Goal: Task Accomplishment & Management: Complete application form

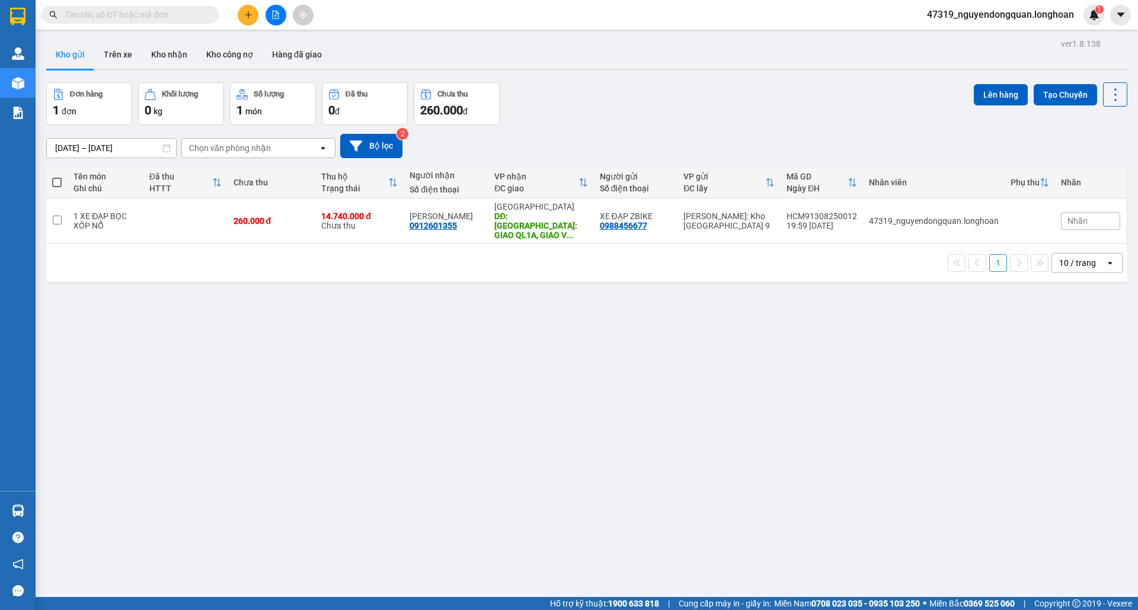
click at [195, 19] on input "text" at bounding box center [135, 14] width 140 height 13
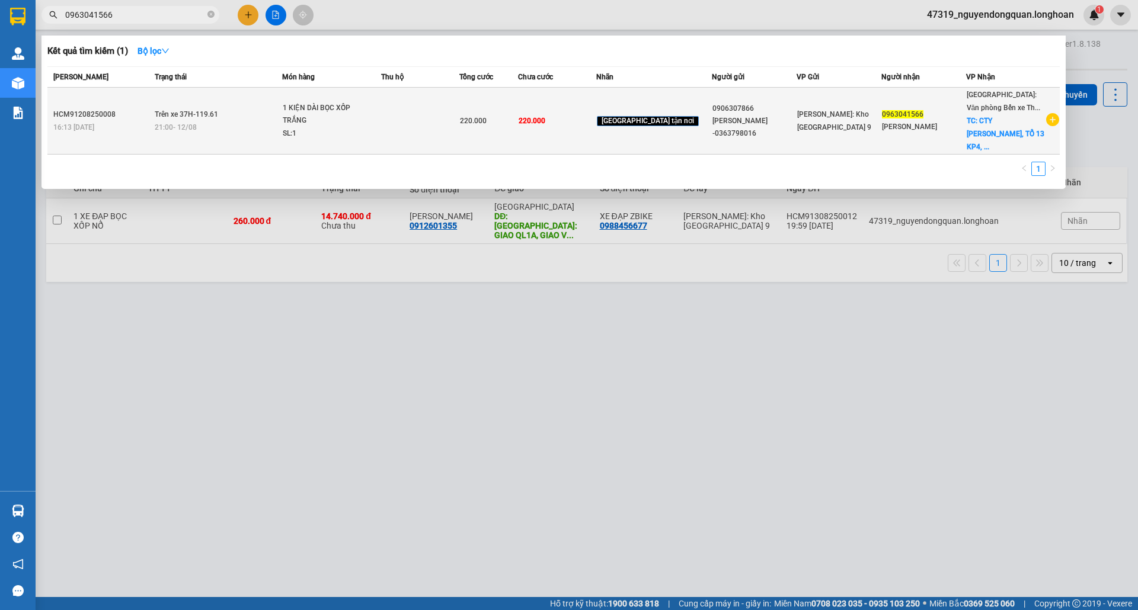
type input "0963041566"
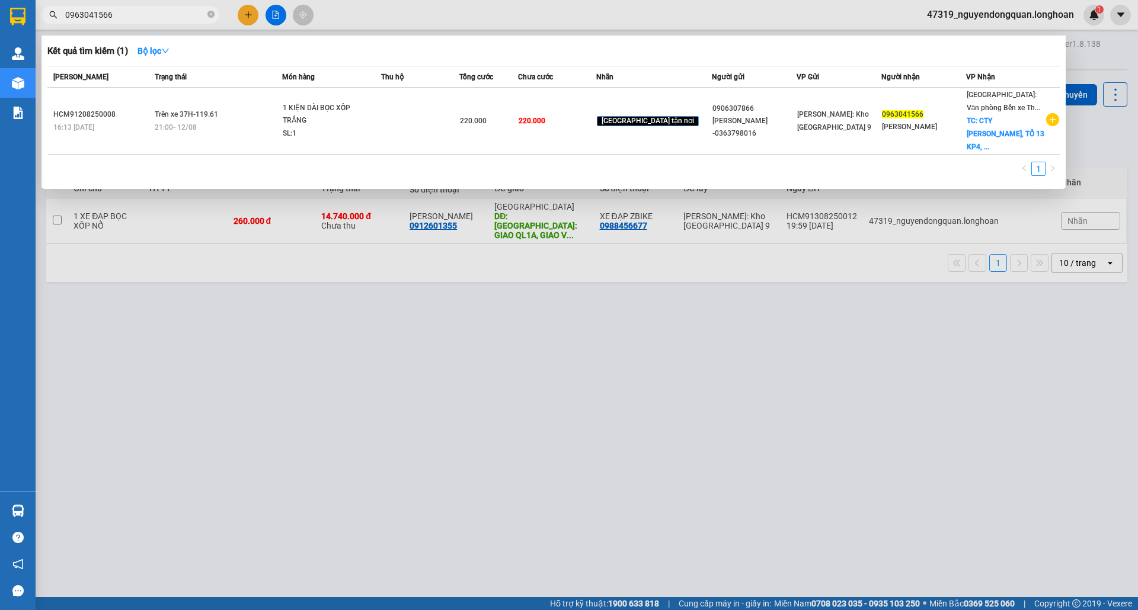
click at [451, 129] on td at bounding box center [420, 121] width 78 height 67
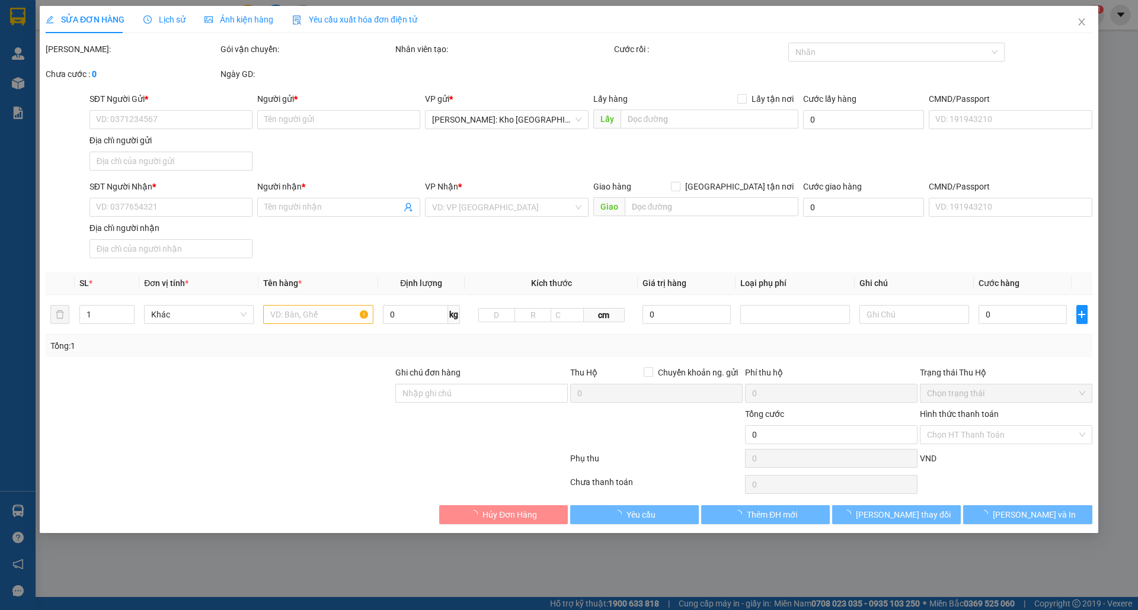
type input "0906307866"
type input "[PERSON_NAME] -0363798016"
type input "0963041566"
type input "CAO CƯỜNG"
checkbox input "true"
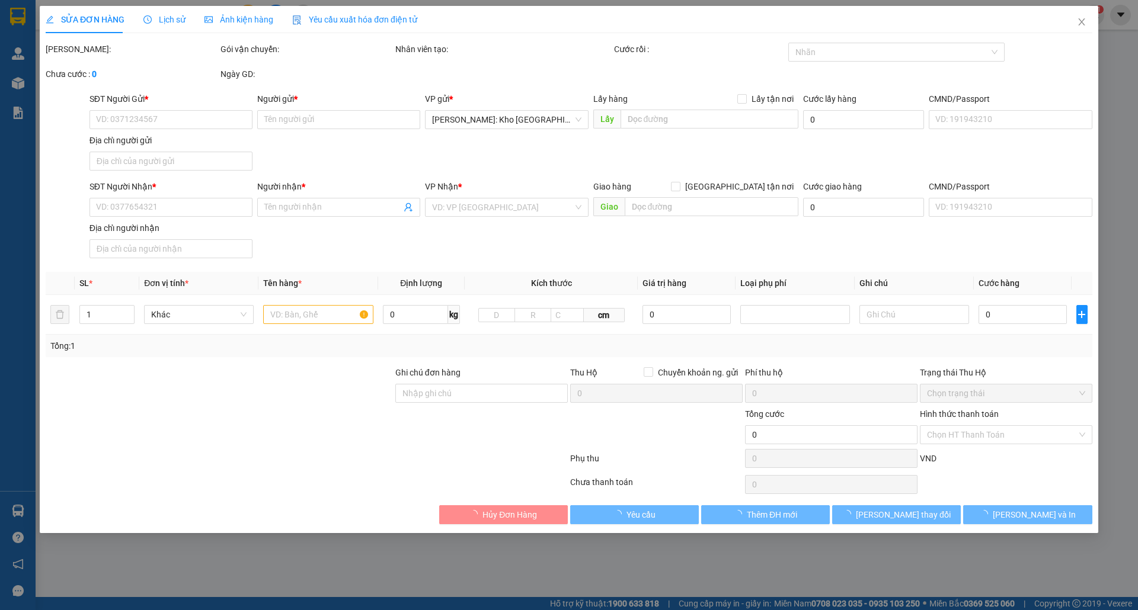
type input "CTY CAO CƯỜNG, TỔ 13 KP4, PHƯỜNG HÙNG THẮNG CŨ ( P BÃI CHÁY MỚI), QUẢNG NINH"
type input "nhận theo kiện-giao nguyên kiên-hư hỏng không chịu trách nhiệm"
type input "220.000"
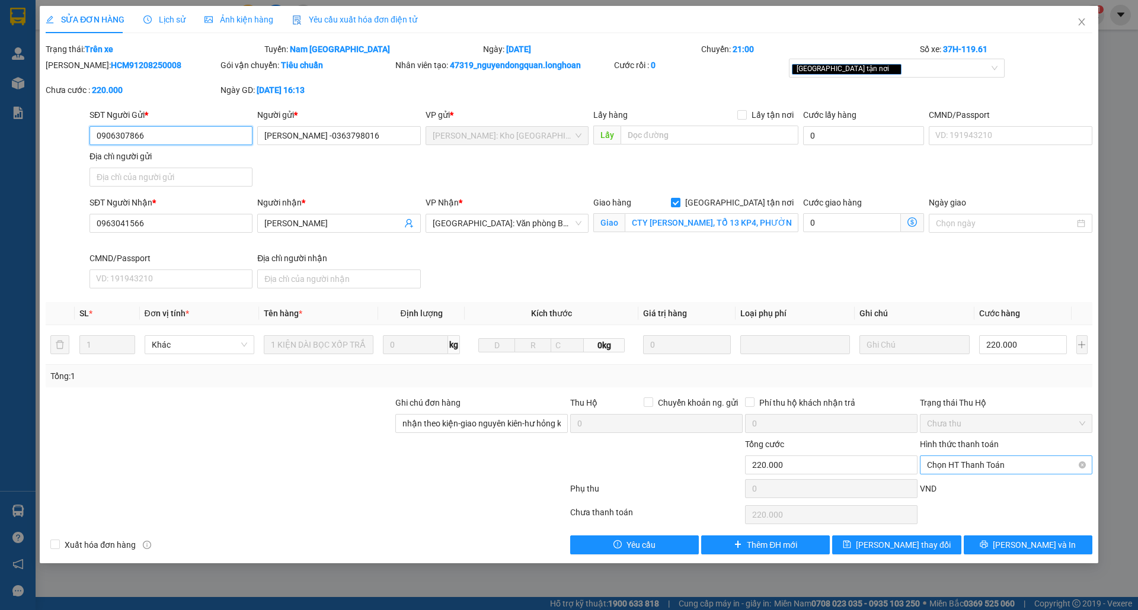
click at [978, 465] on span "Chọn HT Thanh Toán" at bounding box center [1006, 465] width 158 height 18
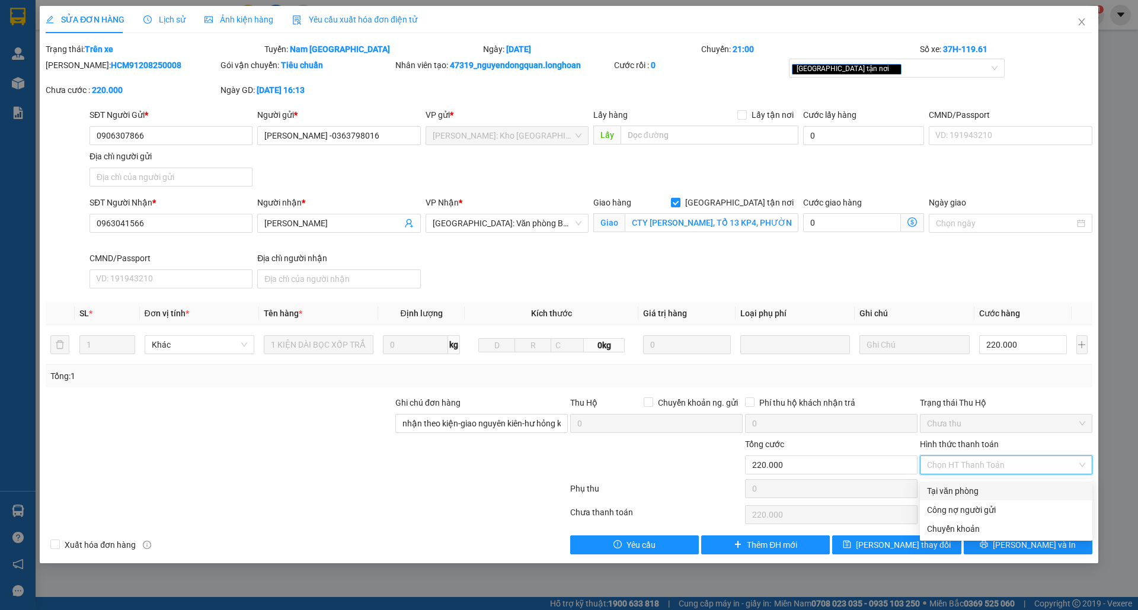
click at [982, 489] on div "Tại văn phòng" at bounding box center [1006, 491] width 158 height 13
type input "0"
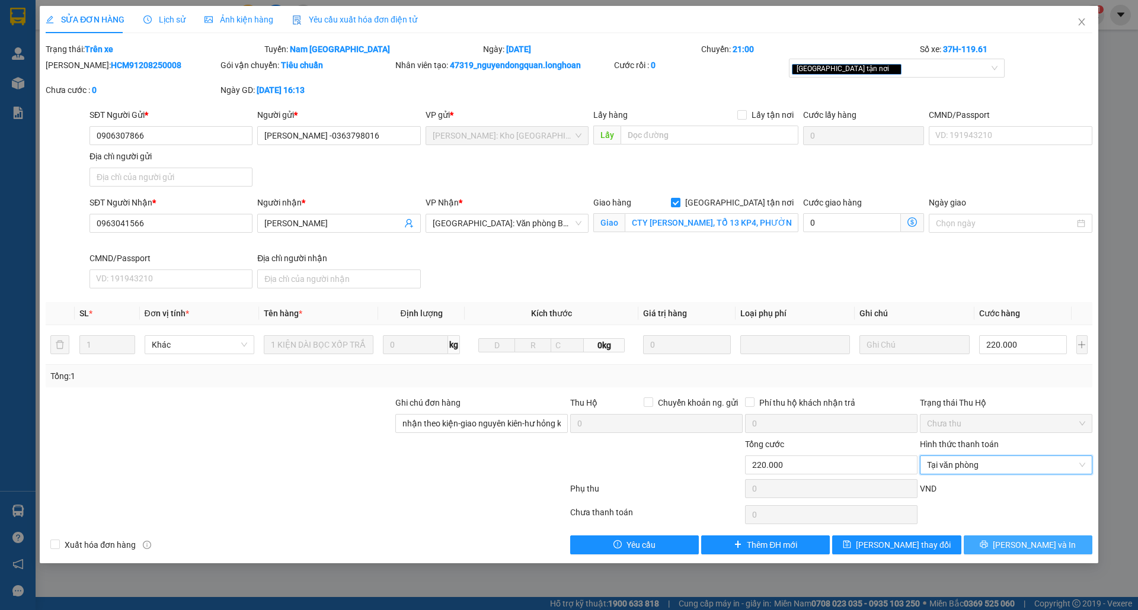
click at [1031, 552] on span "Lưu và In" at bounding box center [1034, 545] width 83 height 13
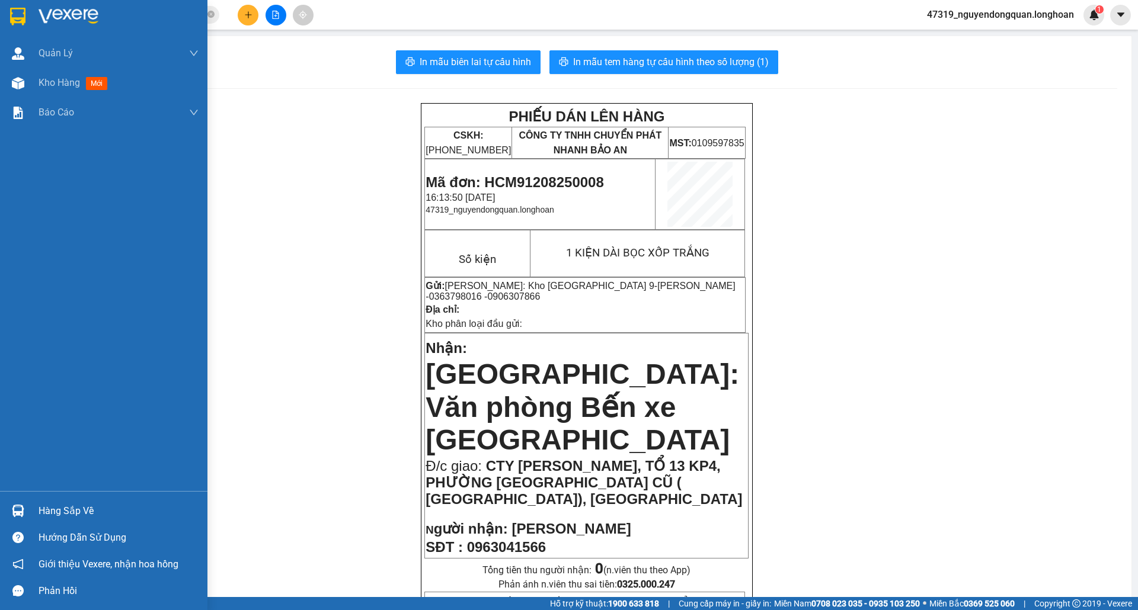
click at [3, 10] on div at bounding box center [103, 19] width 207 height 39
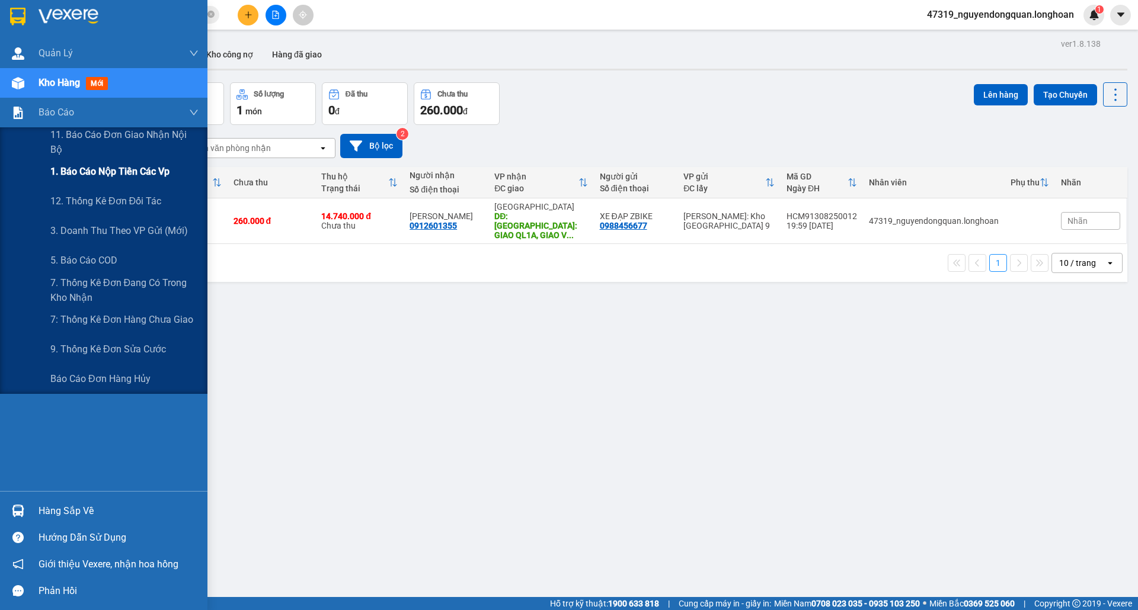
click at [143, 181] on div "1. Báo cáo nộp tiền các vp" at bounding box center [124, 172] width 148 height 30
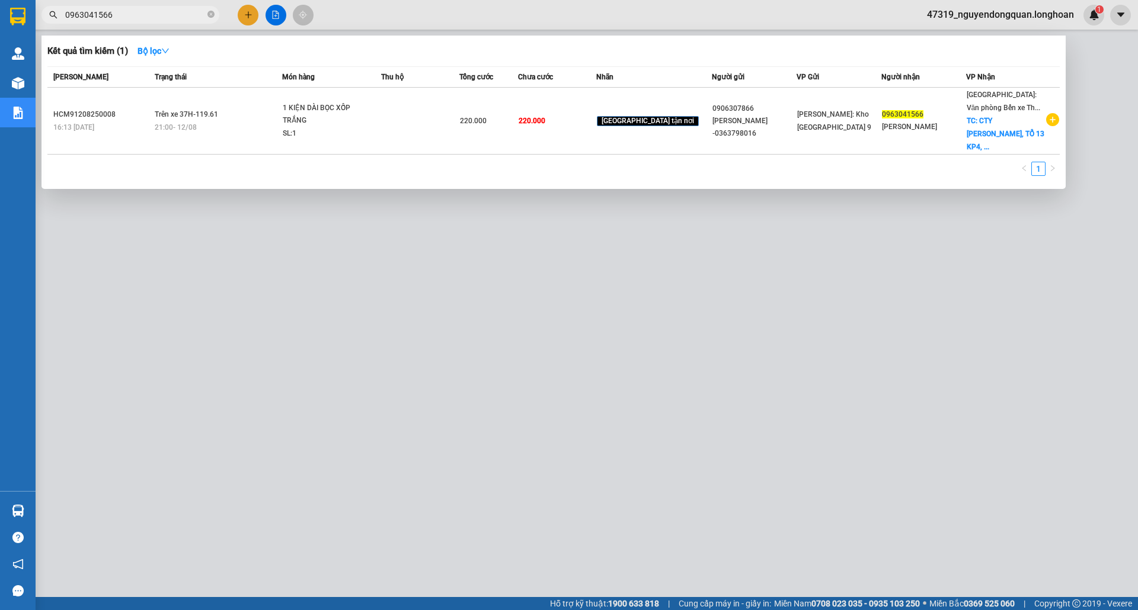
drag, startPoint x: 159, startPoint y: 5, endPoint x: 156, endPoint y: 12, distance: 7.7
click at [159, 8] on span "0963041566" at bounding box center [130, 15] width 178 height 18
click at [156, 12] on input "0963041566" at bounding box center [135, 14] width 140 height 13
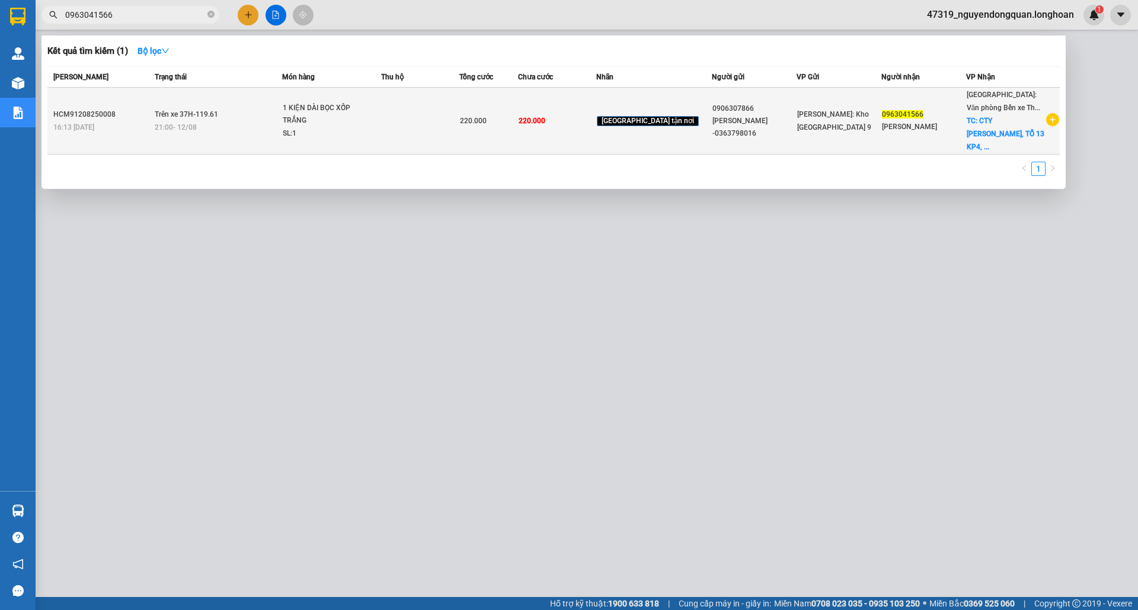
click at [505, 123] on td "220.000" at bounding box center [488, 121] width 59 height 67
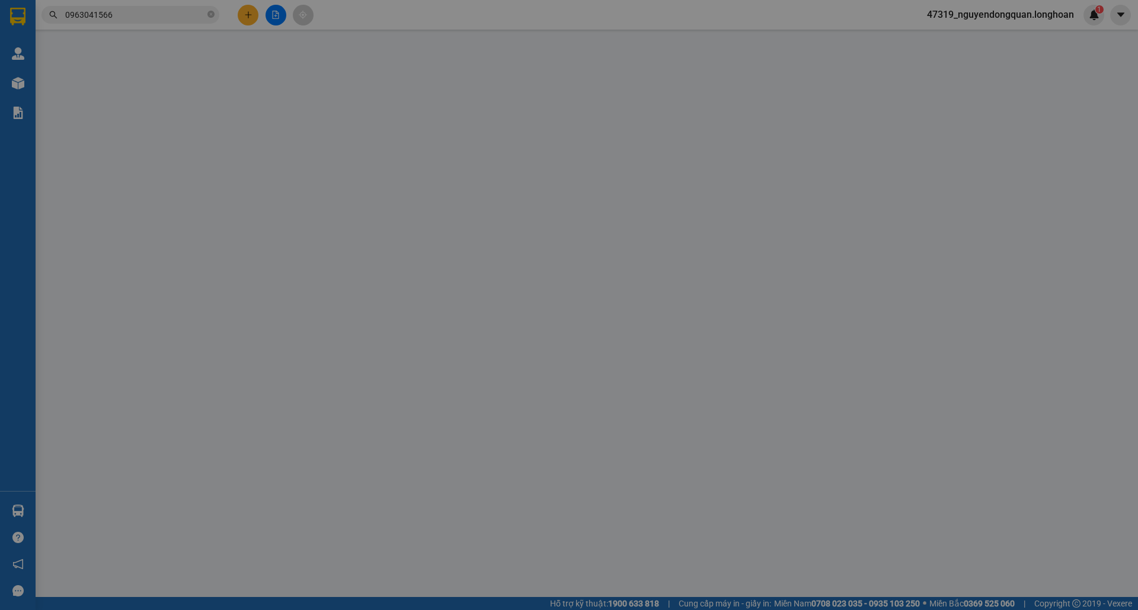
type input "0906307866"
type input "Phạm Tuấn -0363798016"
type input "0963041566"
type input "CAO CƯỜNG"
checkbox input "true"
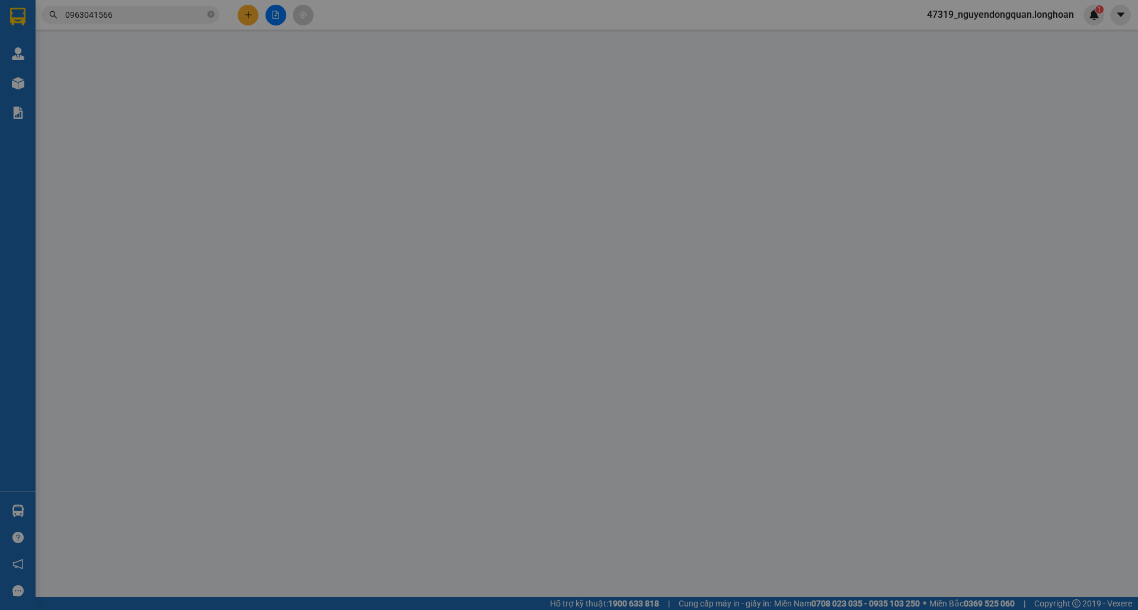
type input "CTY CAO CƯỜNG, TỔ 13 KP4, PHƯỜNG HÙNG THẮNG CŨ ( P BÃI CHÁY MỚI), QUẢNG NINH"
type input "nhận theo kiện-giao nguyên kiên-hư hỏng không chịu trách nhiệm"
type input "220.000"
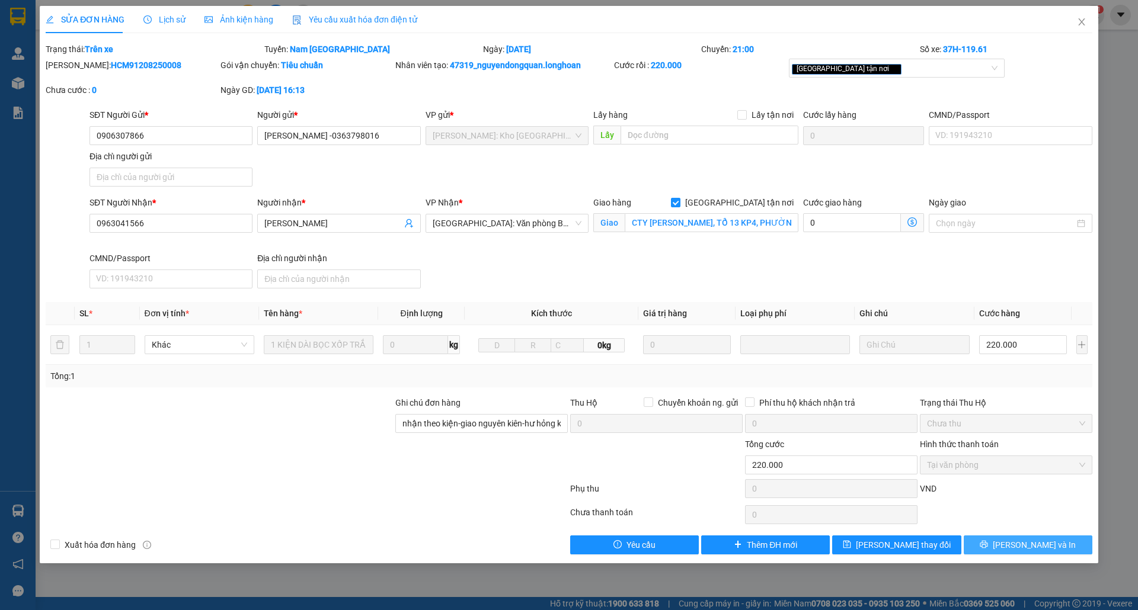
click at [1014, 555] on button "Lưu và In" at bounding box center [1028, 545] width 129 height 19
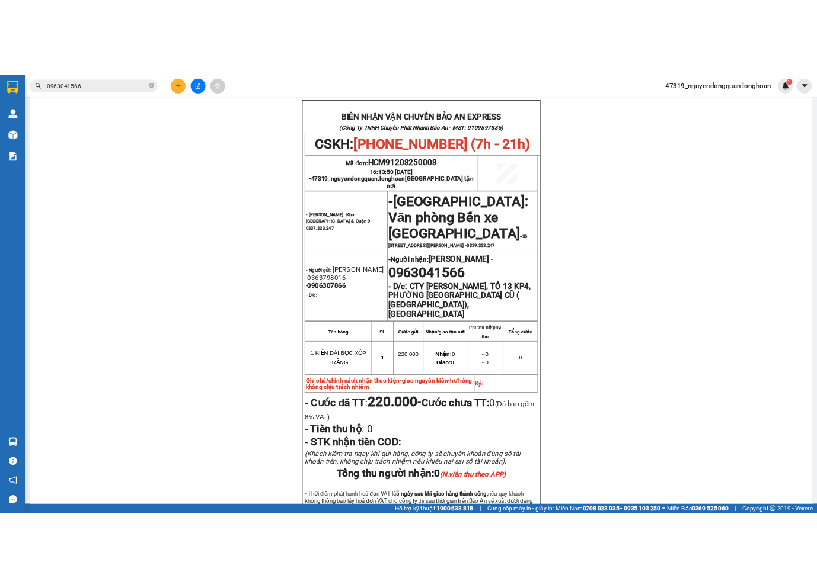
scroll to position [614, 0]
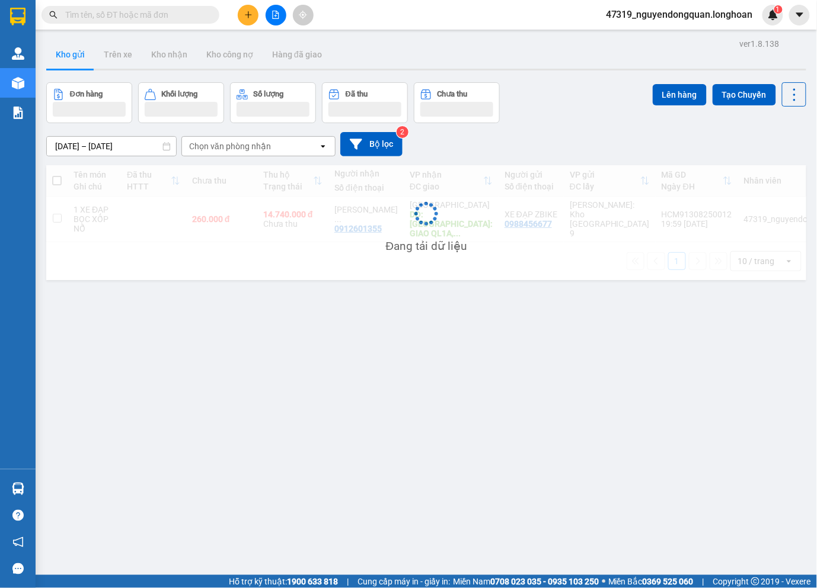
click at [149, 18] on input "text" at bounding box center [135, 14] width 140 height 13
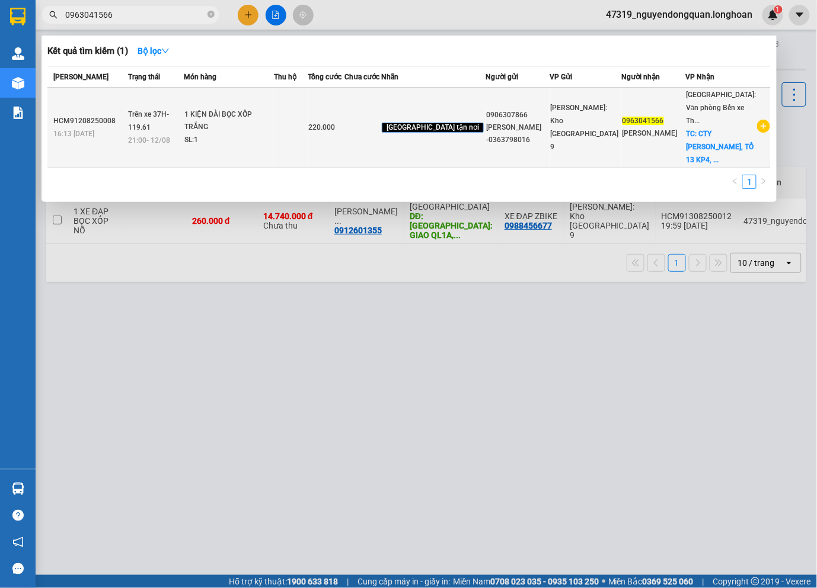
type input "0963041566"
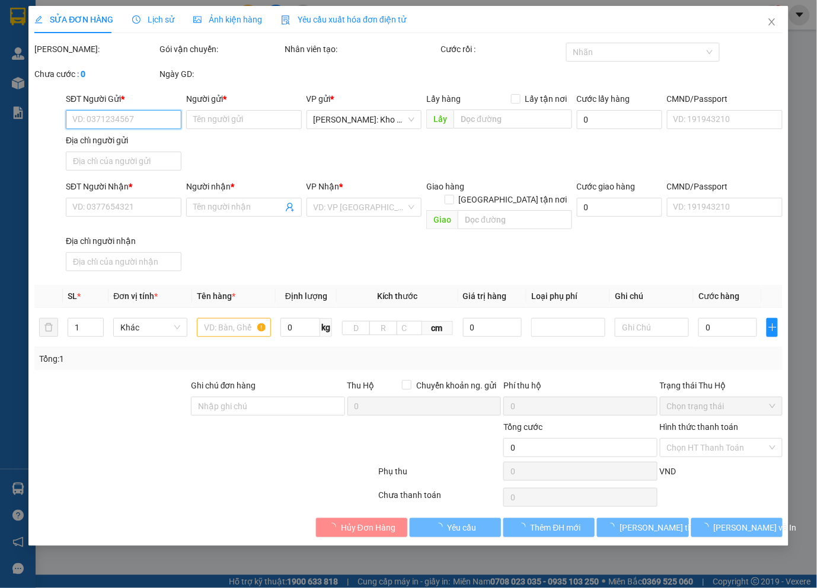
type input "0906307866"
type input "[PERSON_NAME] -0363798016"
type input "0963041566"
type input "[PERSON_NAME]"
checkbox input "true"
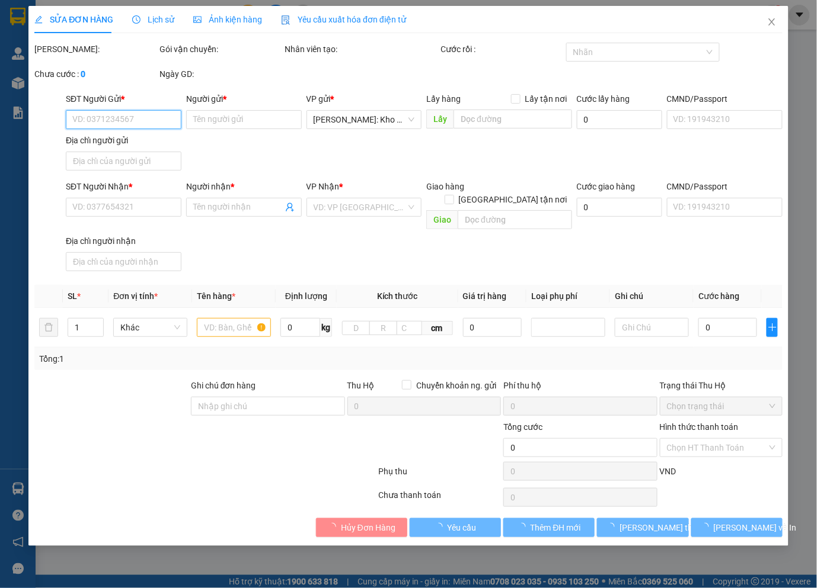
type input "CTY [PERSON_NAME], TỔ 13 KP4, PHƯỜNG [GEOGRAPHIC_DATA] CŨ ( [GEOGRAPHIC_DATA]),…"
type input "nhận theo kiện-giao nguyên kiên-hư hỏng không chịu trách nhiệm"
type input "220.000"
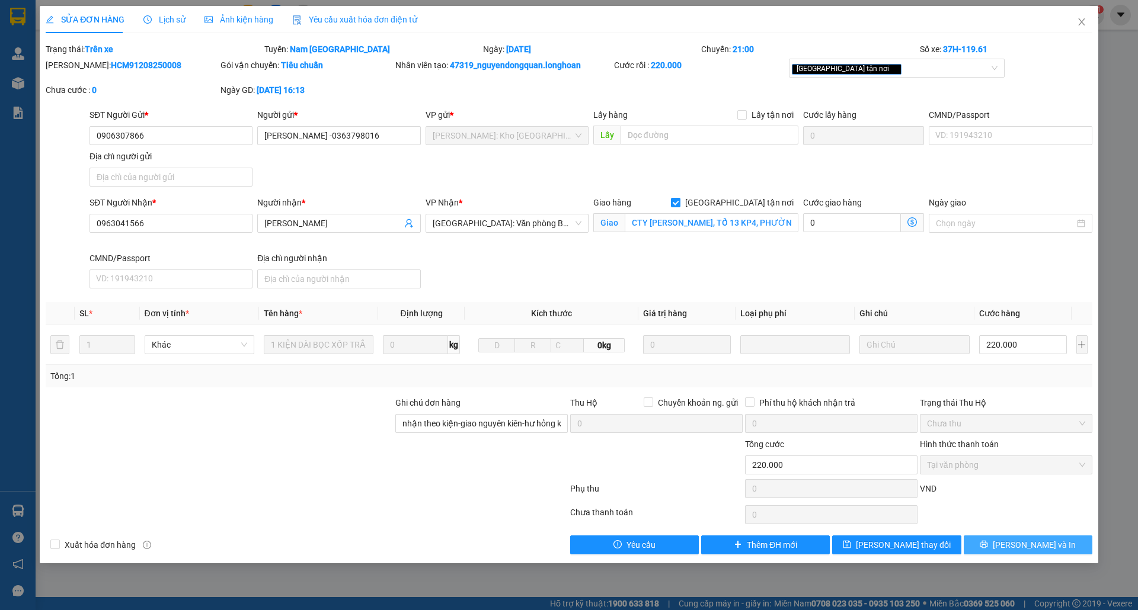
click at [816, 545] on button "[PERSON_NAME] và In" at bounding box center [1028, 545] width 129 height 19
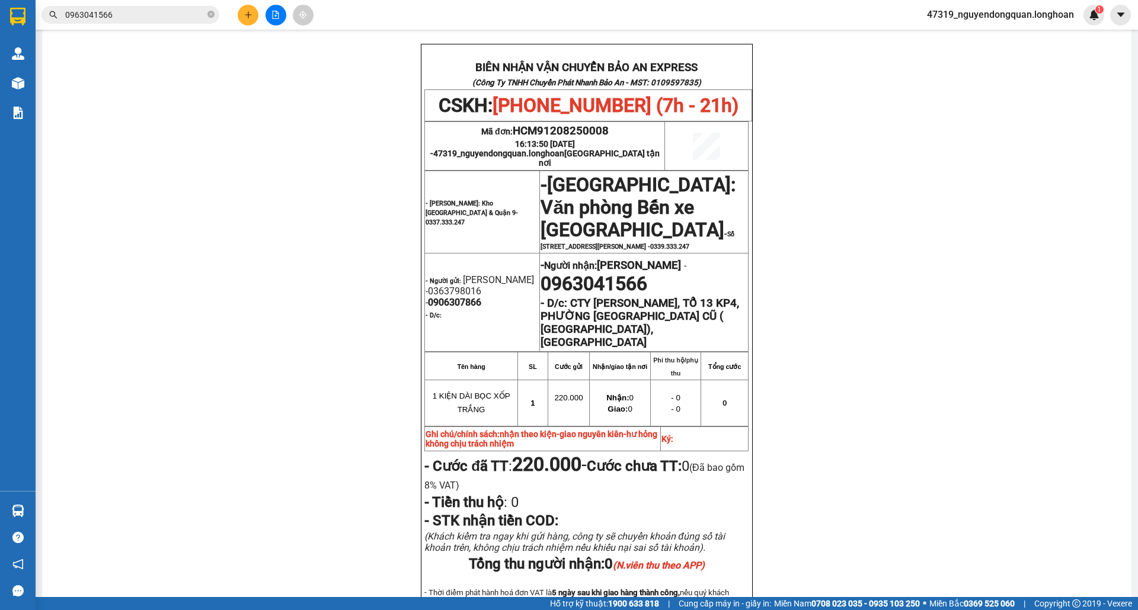
scroll to position [616, 0]
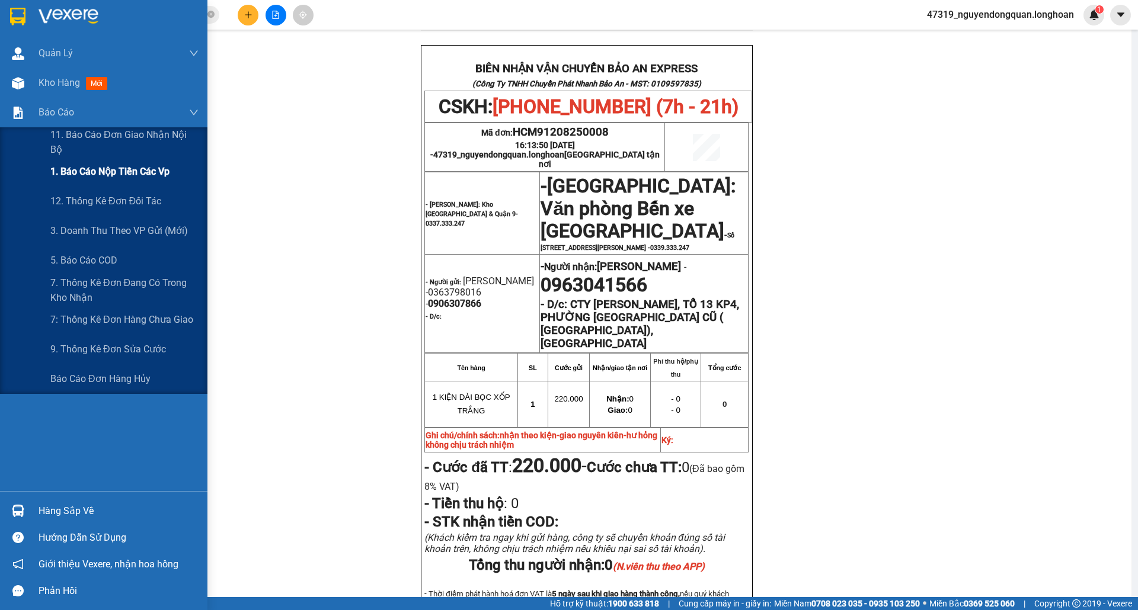
click at [136, 177] on span "1. Báo cáo nộp tiền các vp" at bounding box center [109, 171] width 119 height 15
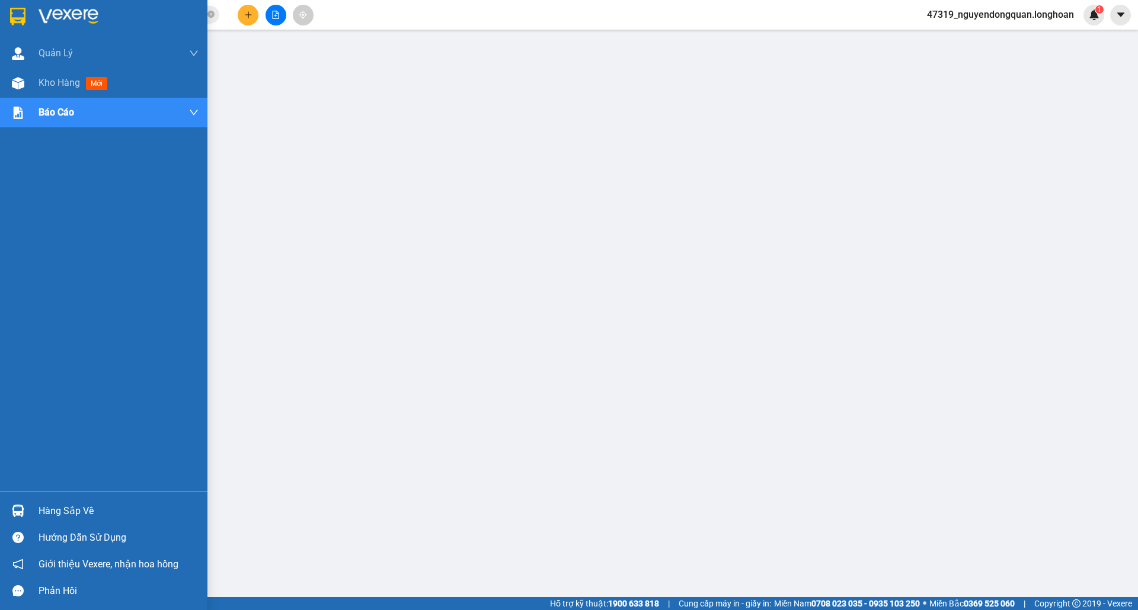
click at [47, 19] on img at bounding box center [69, 17] width 60 height 18
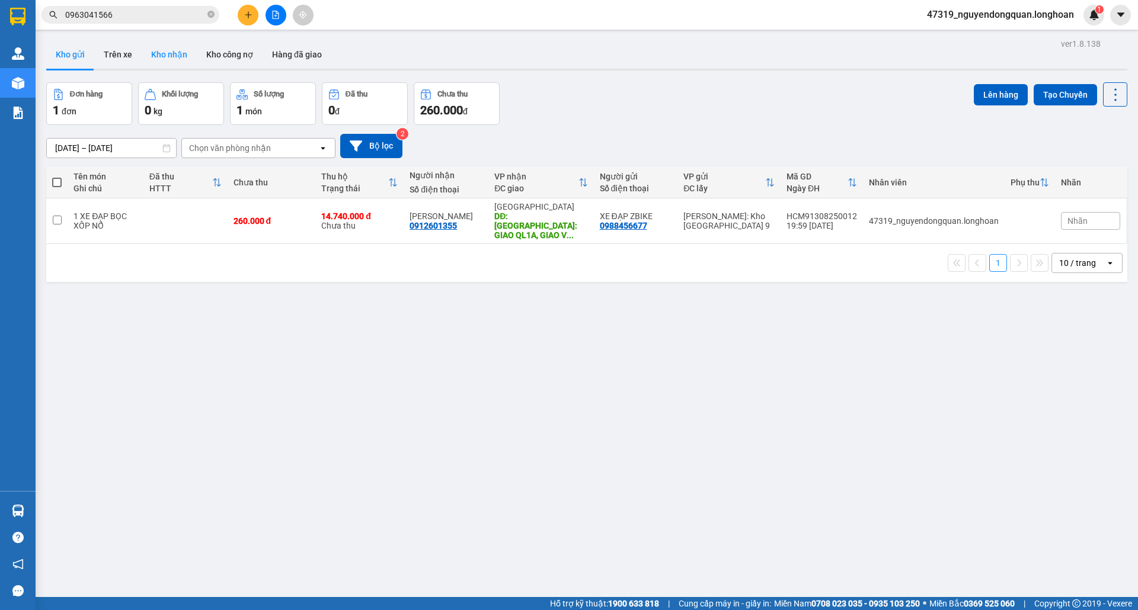
click at [183, 57] on button "Kho nhận" at bounding box center [169, 54] width 55 height 28
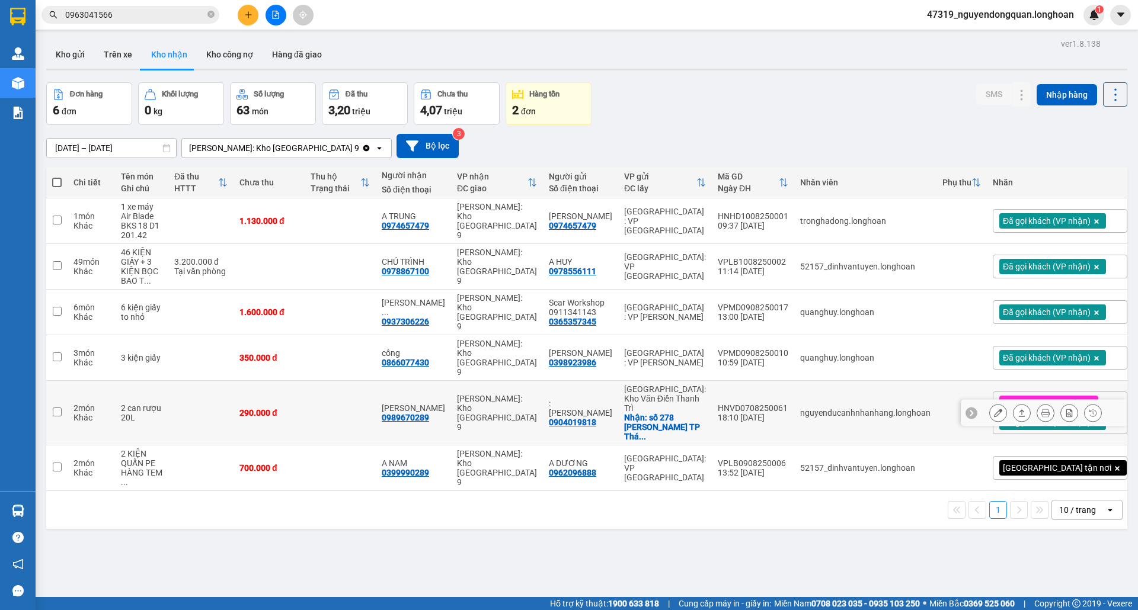
scroll to position [55, 0]
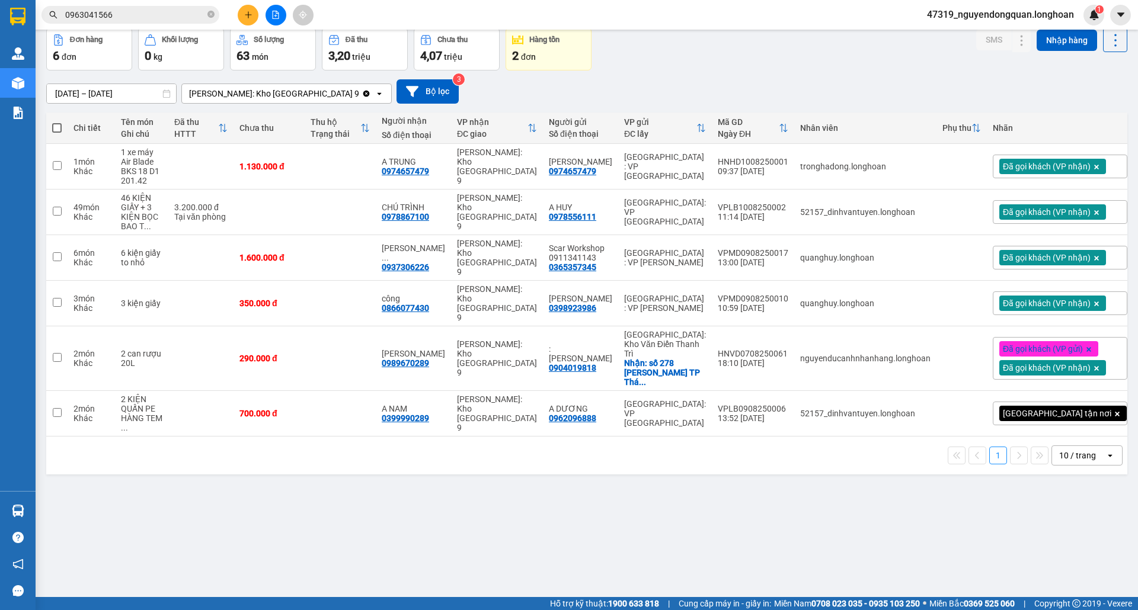
click at [816, 446] on div "10 / trang" at bounding box center [1078, 455] width 53 height 19
click at [816, 561] on div "100 / trang" at bounding box center [1074, 564] width 71 height 21
click at [816, 409] on icon at bounding box center [998, 413] width 8 height 8
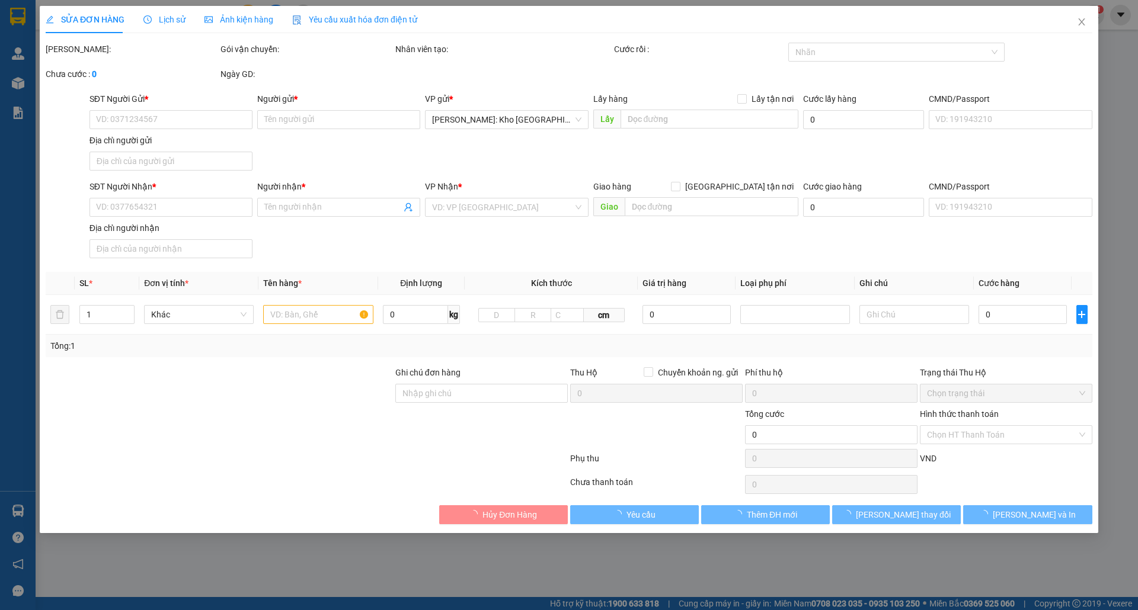
type input "0962096888"
type input "A DƯƠNG"
type input "0399990289"
type input "A NAM"
type input "700.000"
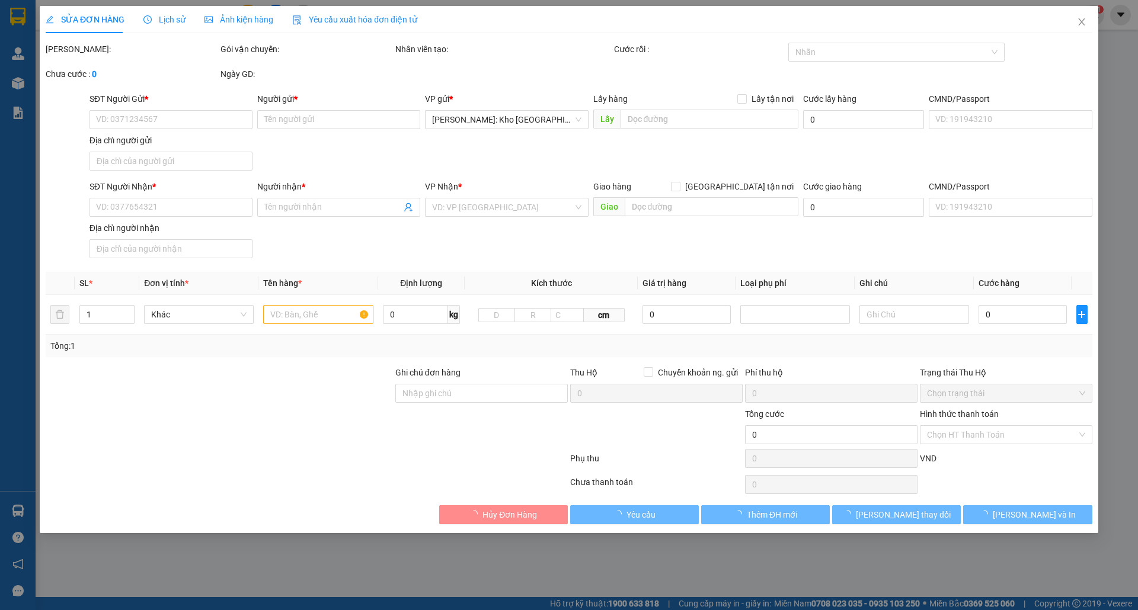
type input "700.000"
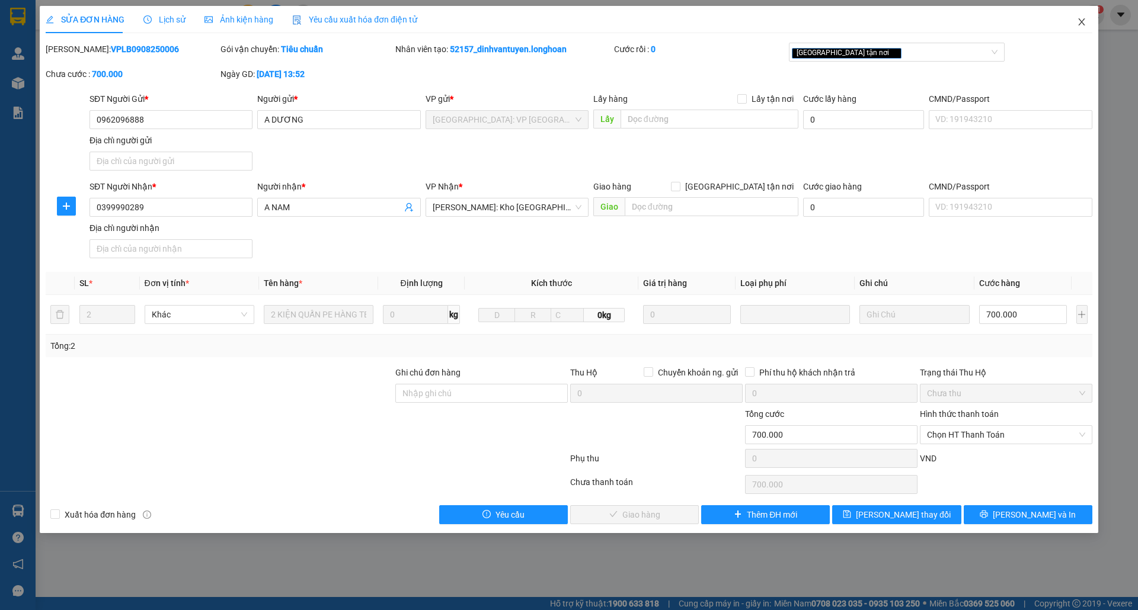
click at [816, 25] on icon "close" at bounding box center [1081, 21] width 9 height 9
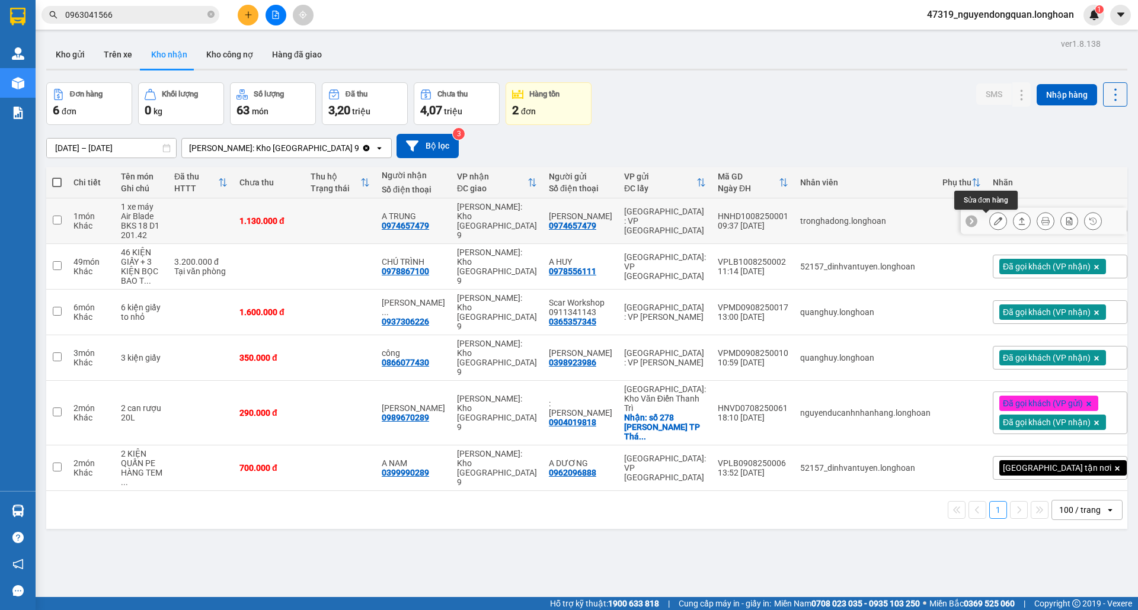
click at [816, 223] on icon at bounding box center [998, 221] width 8 height 8
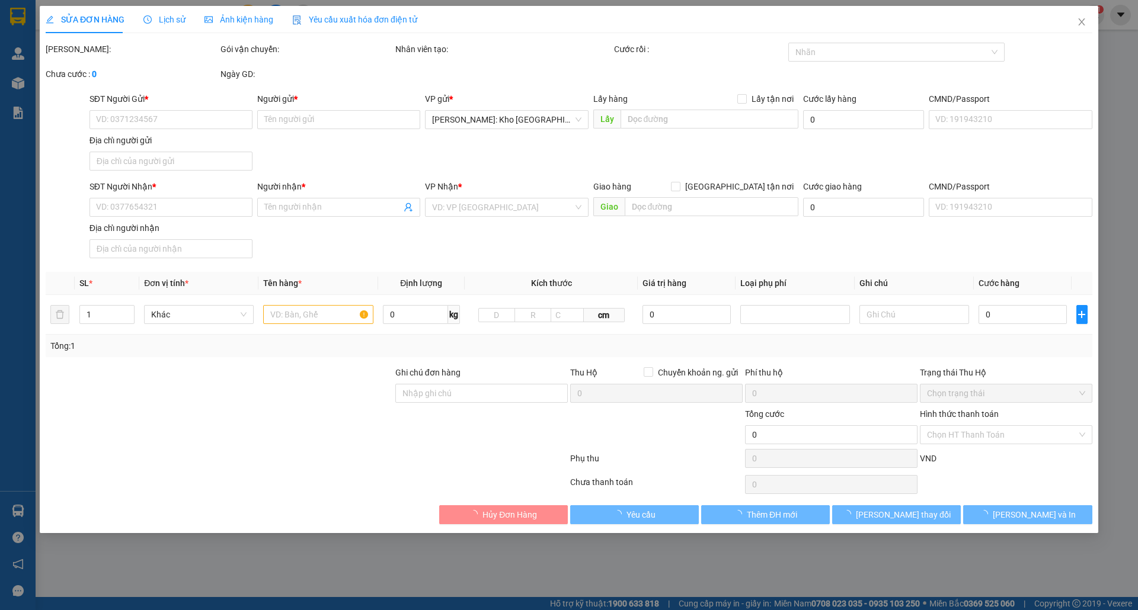
type input "0974657479"
type input "Đỗ Thành Chung"
type input "0974657479"
type input "A TRUNG"
type input "Chìa khoá quấn tay lái. Gương +giá đỡ điện thoại trong cốp xe"
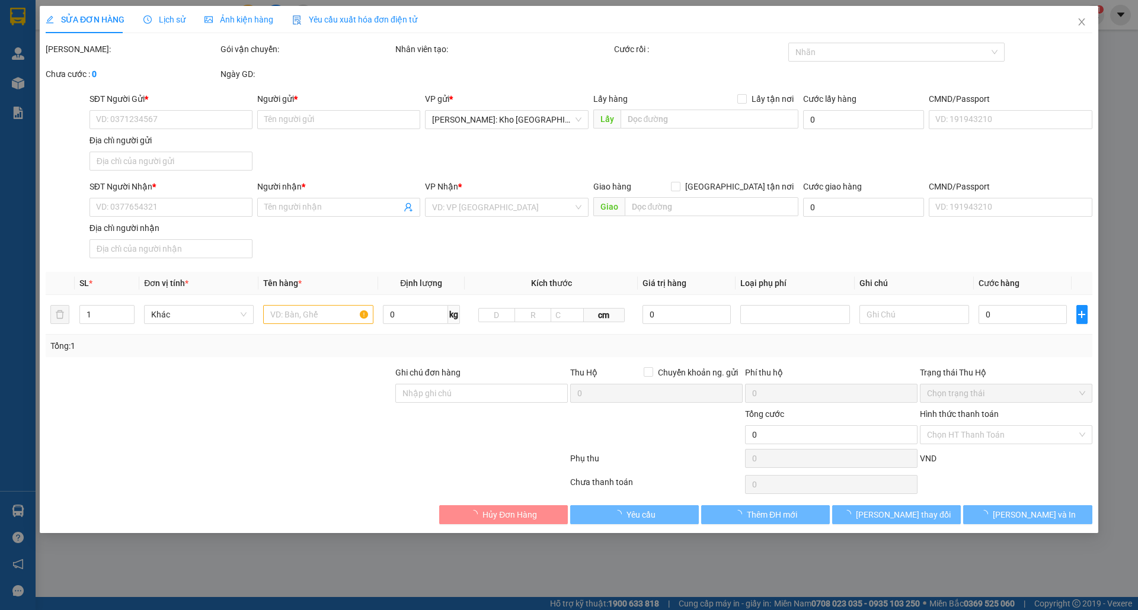
type input "1.130.000"
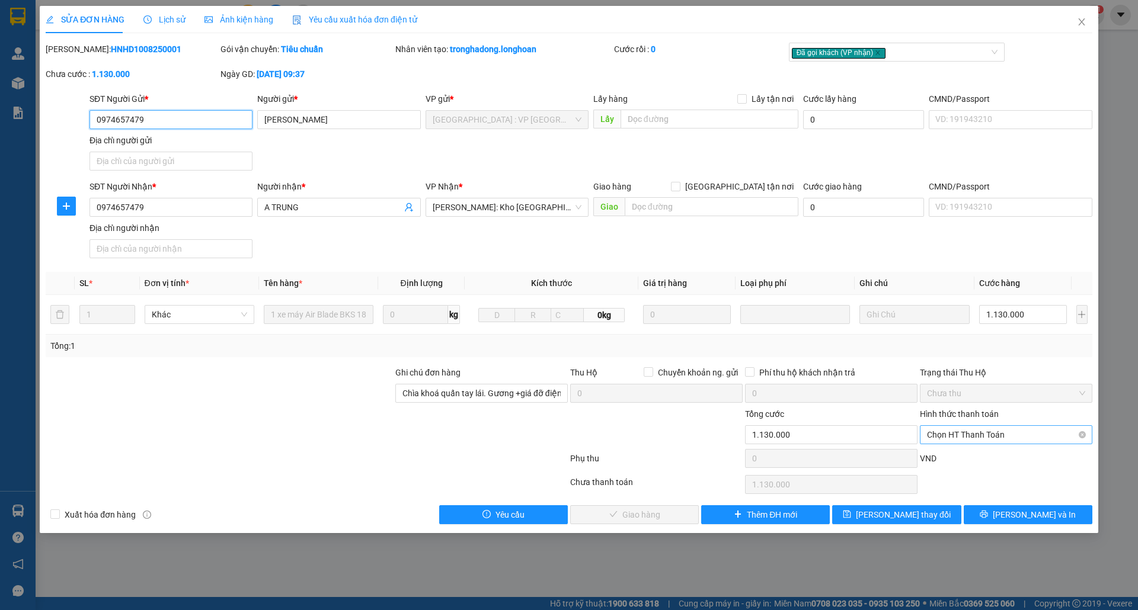
click at [816, 434] on span "Chọn HT Thanh Toán" at bounding box center [1006, 435] width 158 height 18
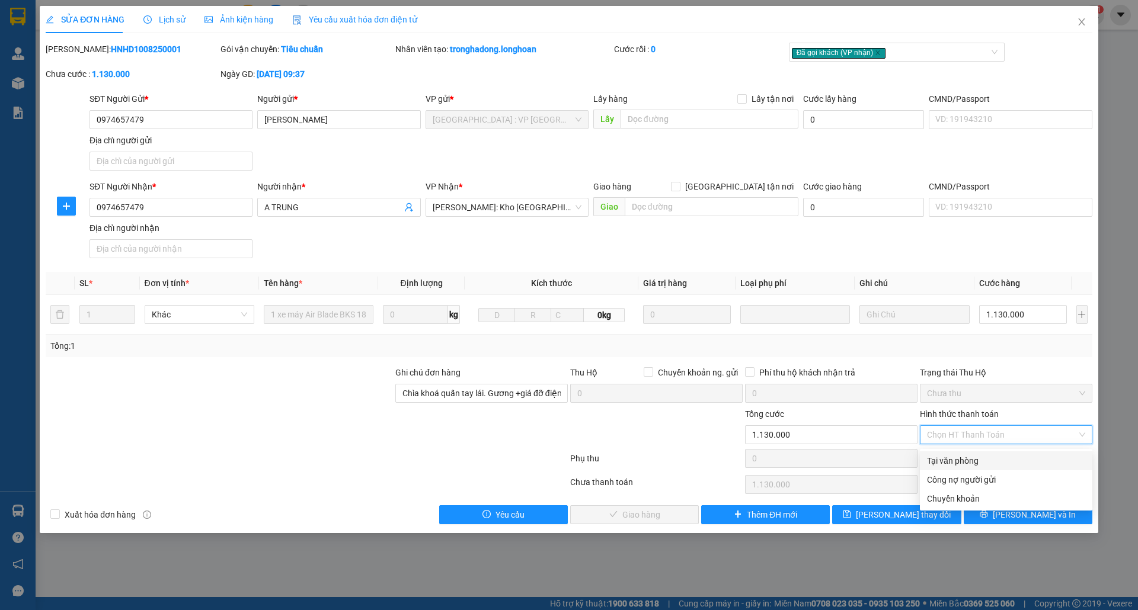
click at [816, 460] on div "Tại văn phòng" at bounding box center [1006, 460] width 158 height 13
type input "0"
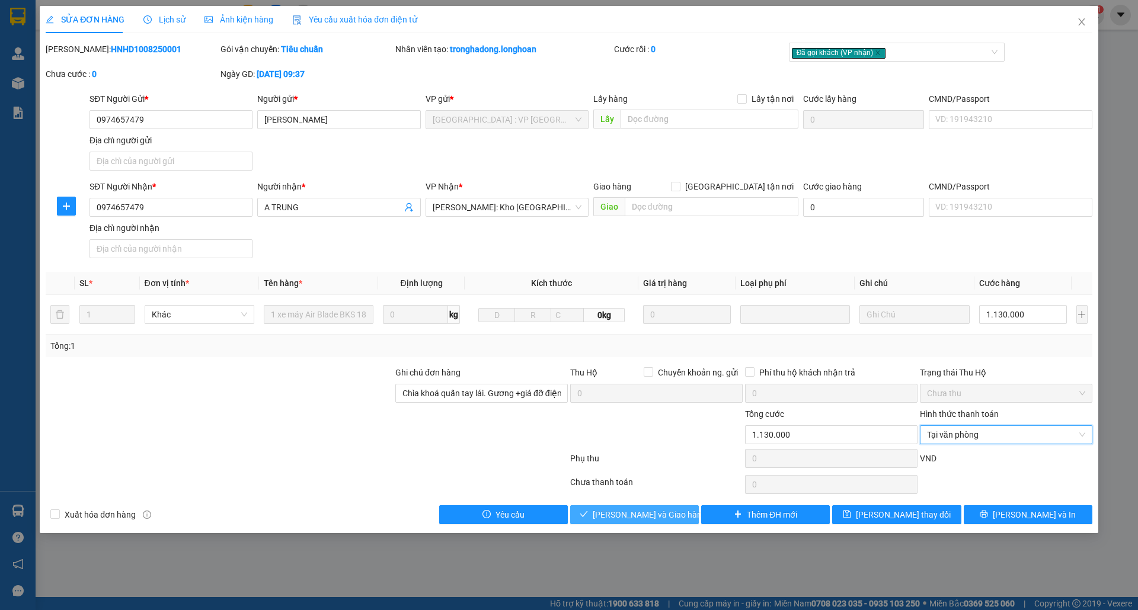
drag, startPoint x: 643, startPoint y: 514, endPoint x: 657, endPoint y: 508, distance: 15.4
click at [645, 514] on span "Lưu và Giao hàng" at bounding box center [650, 514] width 114 height 13
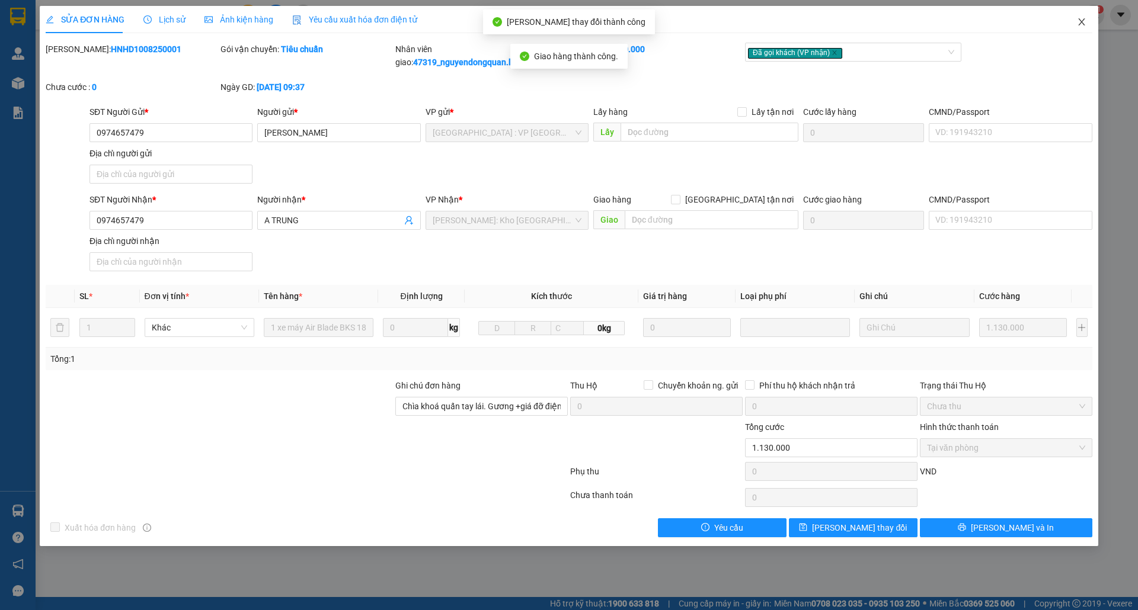
click at [816, 24] on icon "close" at bounding box center [1081, 21] width 9 height 9
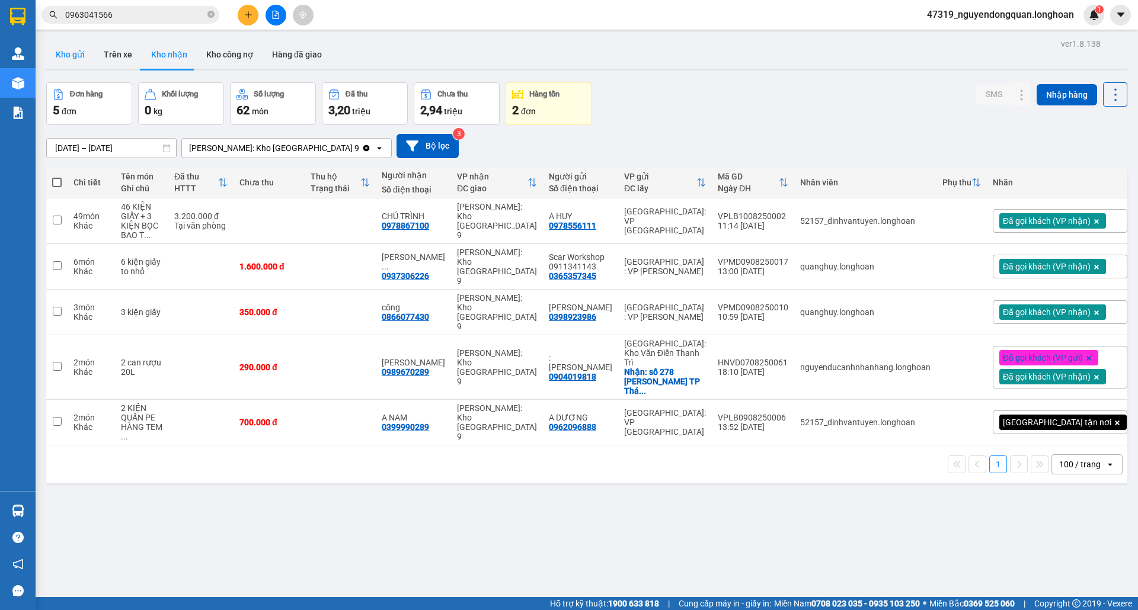
click at [72, 60] on button "Kho gửi" at bounding box center [70, 54] width 48 height 28
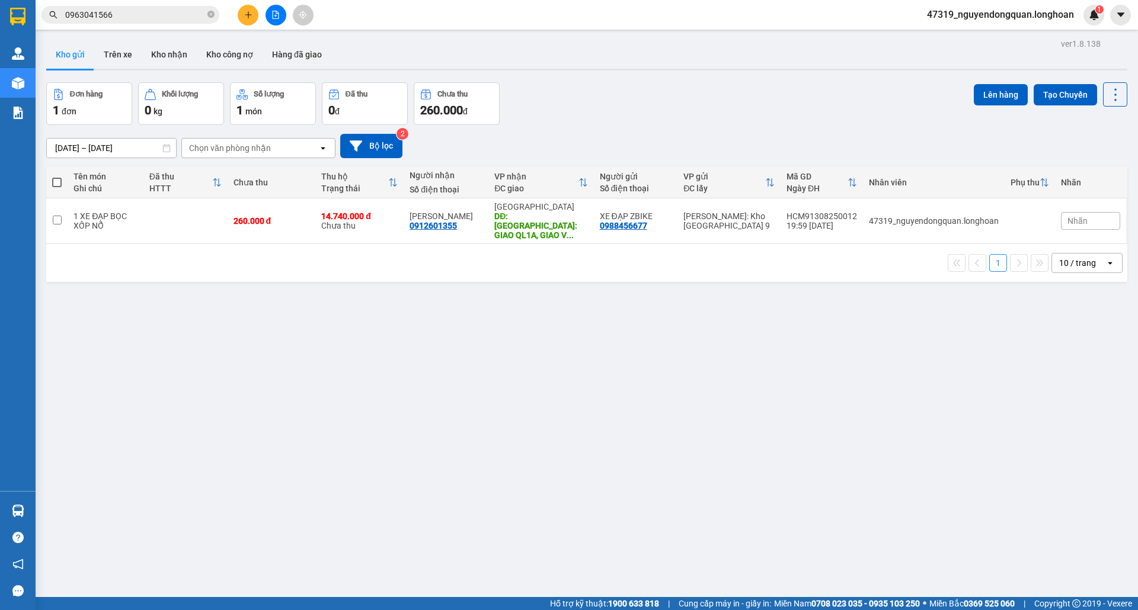
click at [816, 257] on div "10 / trang" at bounding box center [1077, 263] width 37 height 12
click at [816, 386] on span "100 / trang" at bounding box center [1070, 387] width 43 height 12
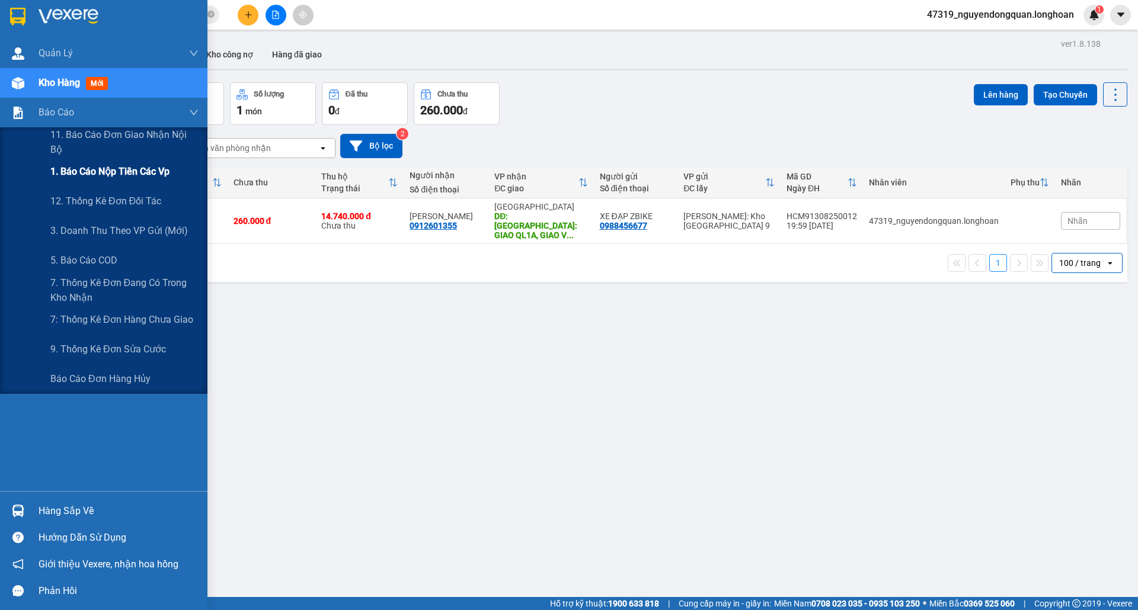
click at [133, 175] on span "1. Báo cáo nộp tiền các vp" at bounding box center [109, 171] width 119 height 15
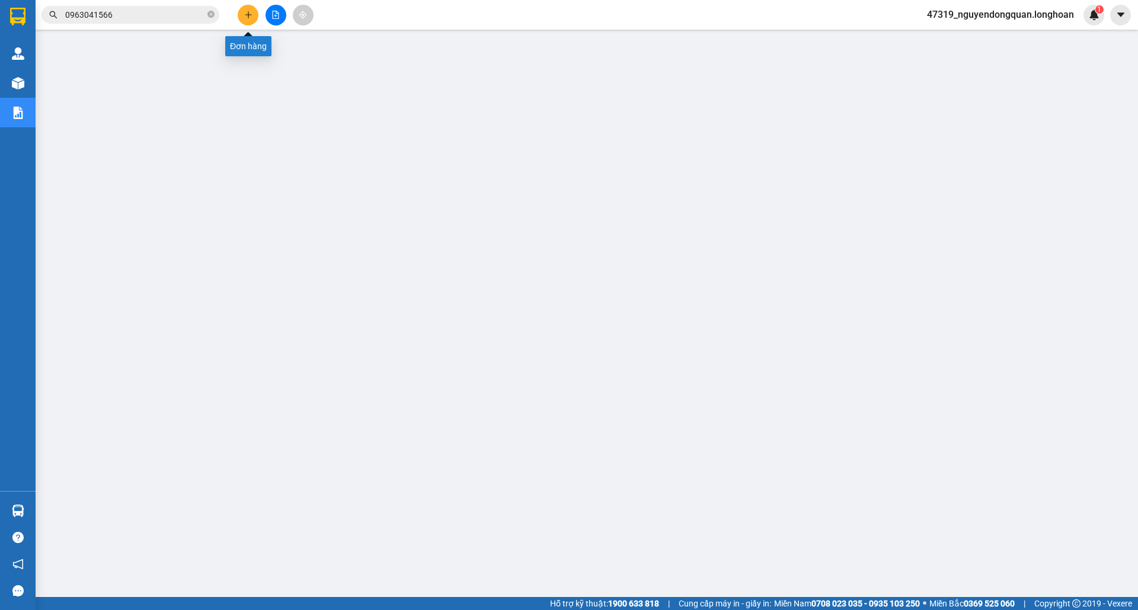
click at [247, 12] on icon "plus" at bounding box center [248, 15] width 8 height 8
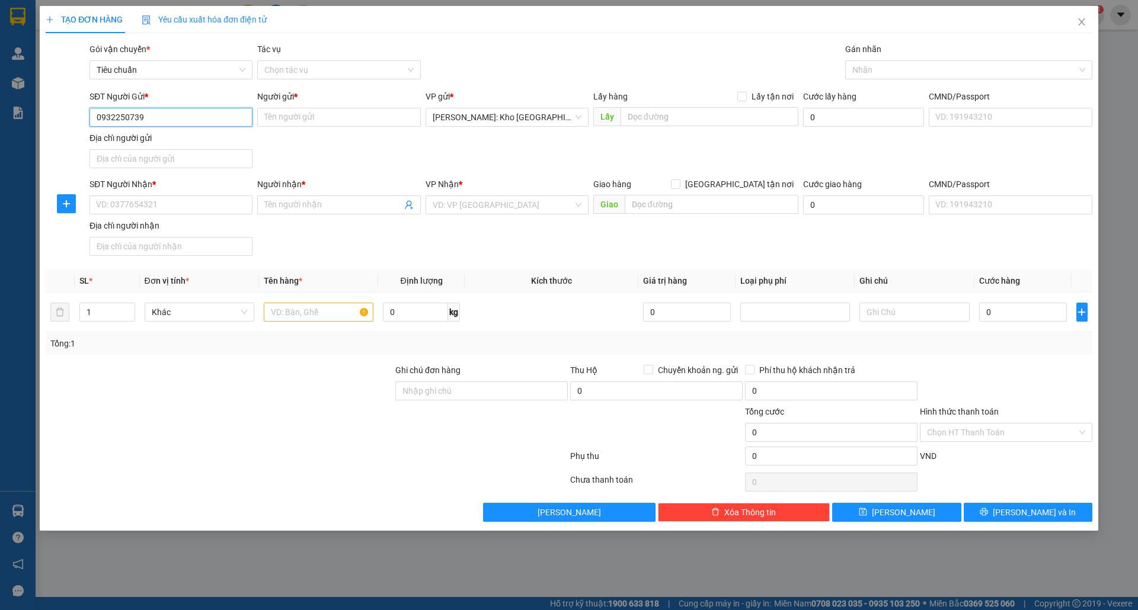
click at [226, 121] on input "0932250739" at bounding box center [170, 117] width 163 height 19
click at [226, 117] on input "0932250739" at bounding box center [170, 117] width 163 height 19
type input "0932250739"
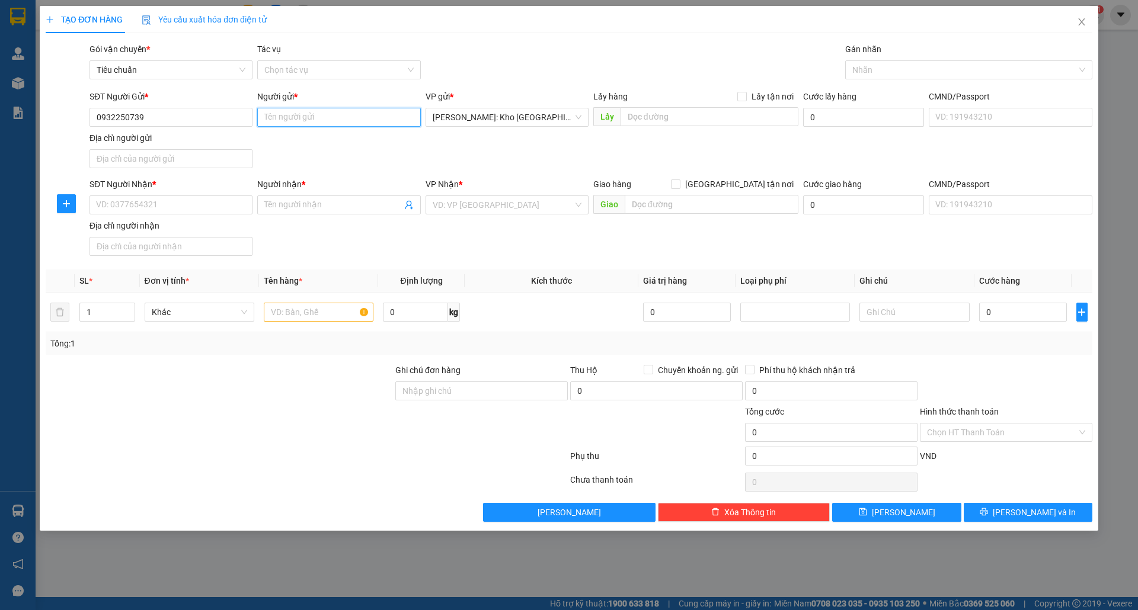
click at [283, 114] on input "Người gửi *" at bounding box center [338, 117] width 163 height 19
click at [203, 119] on input "0932250739" at bounding box center [170, 117] width 163 height 19
click at [334, 123] on input "Người gửi *" at bounding box center [338, 117] width 163 height 19
type input "a"
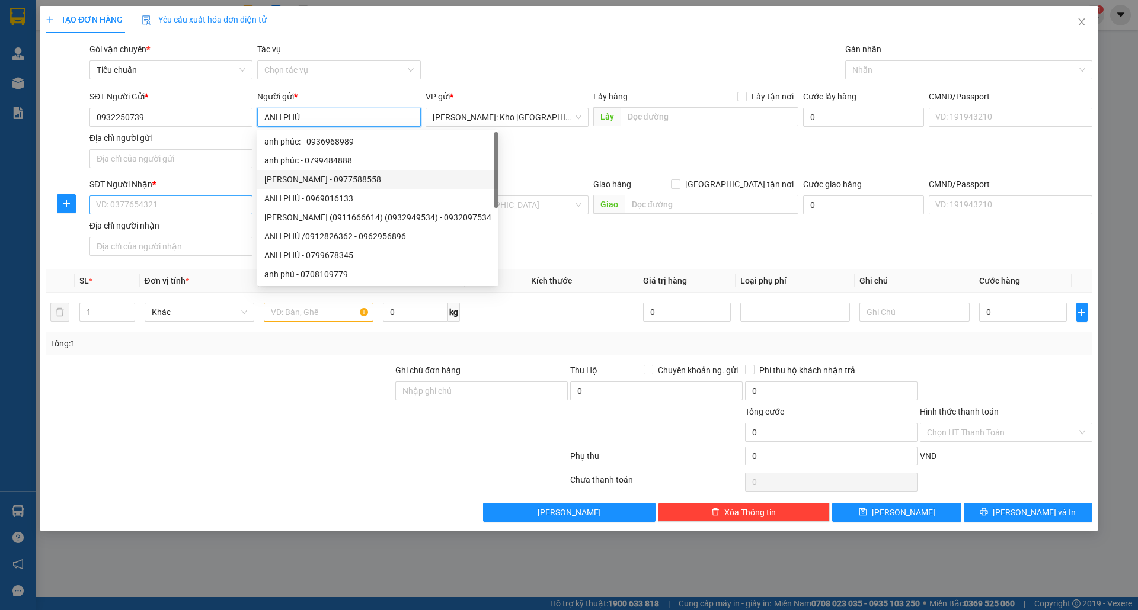
type input "ANH PHÚ"
click at [100, 209] on input "SĐT Người Nhận *" at bounding box center [170, 205] width 163 height 19
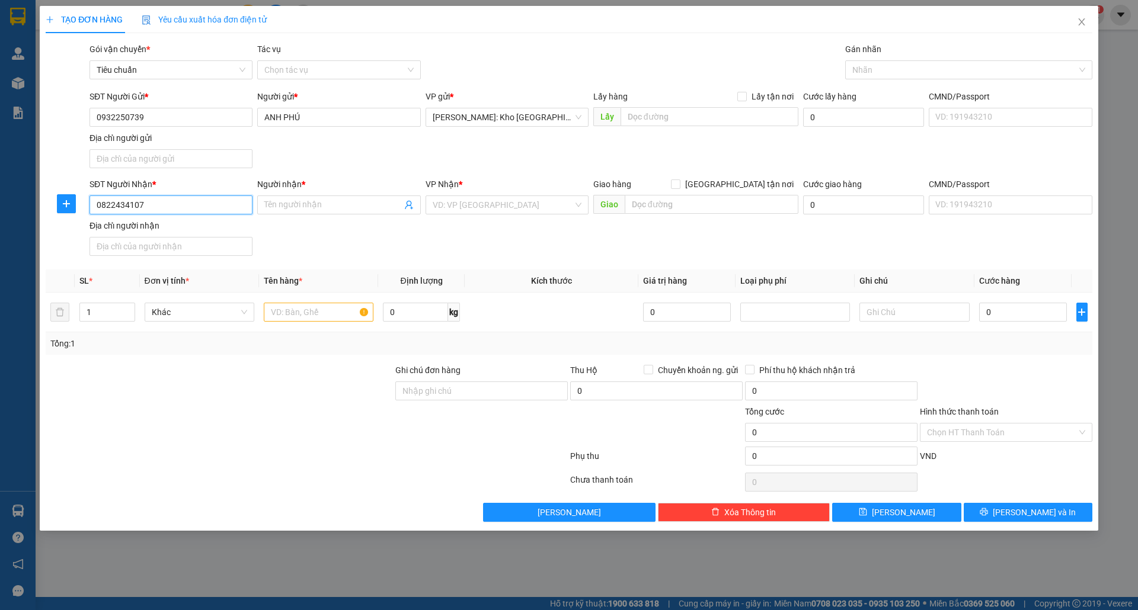
click at [180, 211] on input "0822434107" at bounding box center [170, 205] width 163 height 19
type input "0822434107"
click at [295, 198] on span at bounding box center [338, 205] width 163 height 19
type input "NHI NGUYỄN"
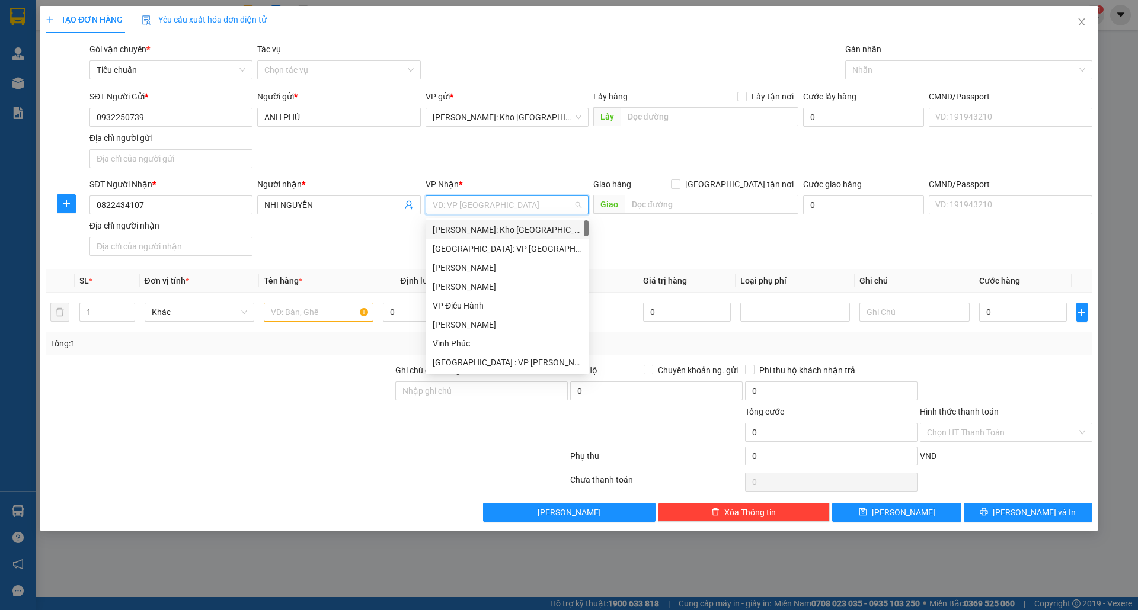
click at [478, 207] on input "search" at bounding box center [503, 205] width 140 height 18
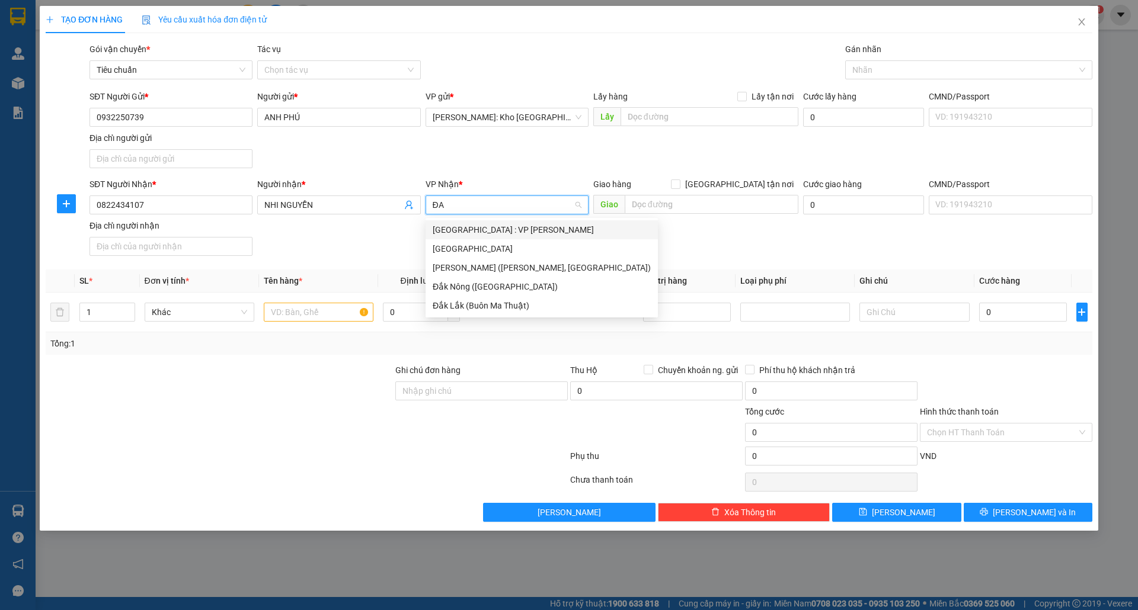
type input "ĐÀ"
click at [489, 225] on div "Đà Nẵng : VP Thanh Khê" at bounding box center [542, 229] width 218 height 13
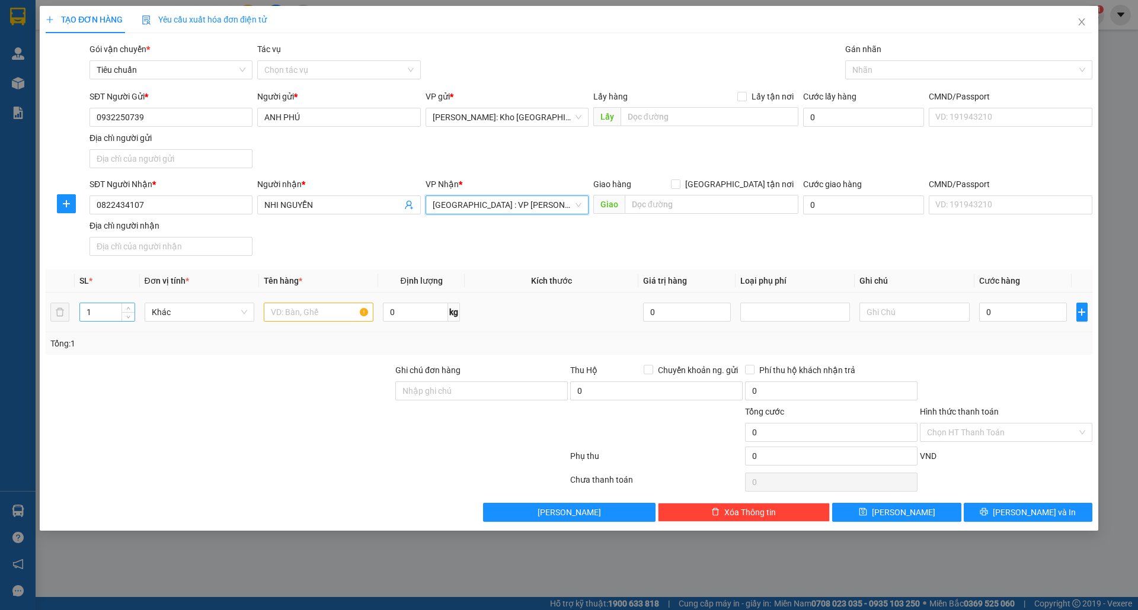
click at [104, 313] on input "1" at bounding box center [107, 312] width 55 height 18
type input "10"
click at [295, 313] on input "text" at bounding box center [319, 312] width 110 height 19
type input "10 THÙNG SÀN DÁN"
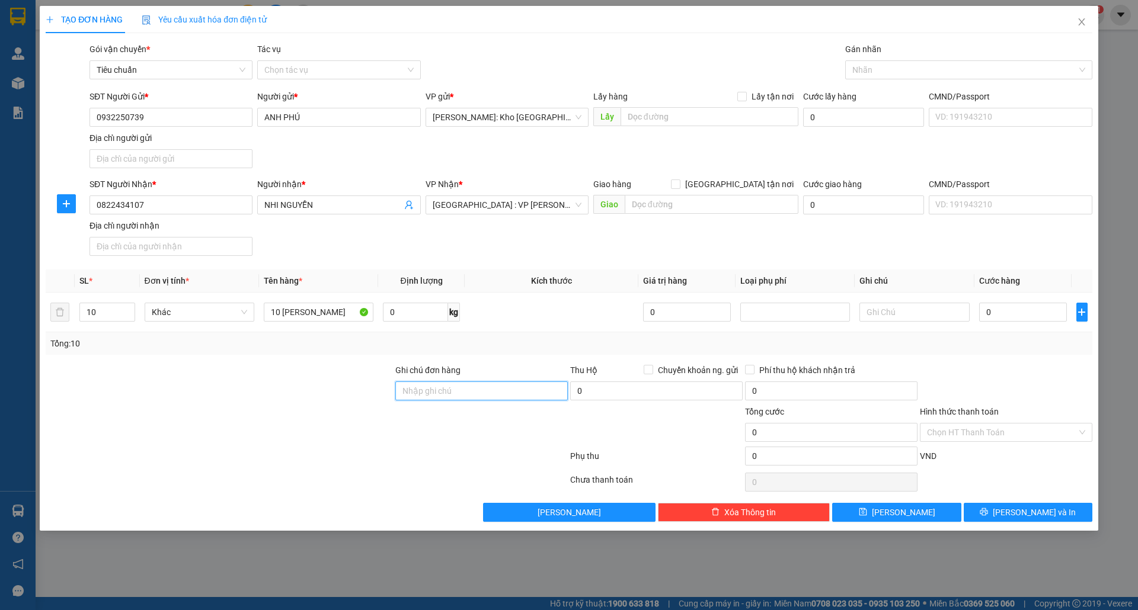
click at [520, 390] on input "Ghi chú đơn hàng" at bounding box center [481, 391] width 172 height 19
type input "nhận theo kiện-giao nguyên kiên-hư hỏng không chịu trách nhiệm"
click at [816, 309] on input "0" at bounding box center [1023, 312] width 88 height 19
click at [816, 320] on input "0" at bounding box center [1023, 312] width 88 height 19
type input "05"
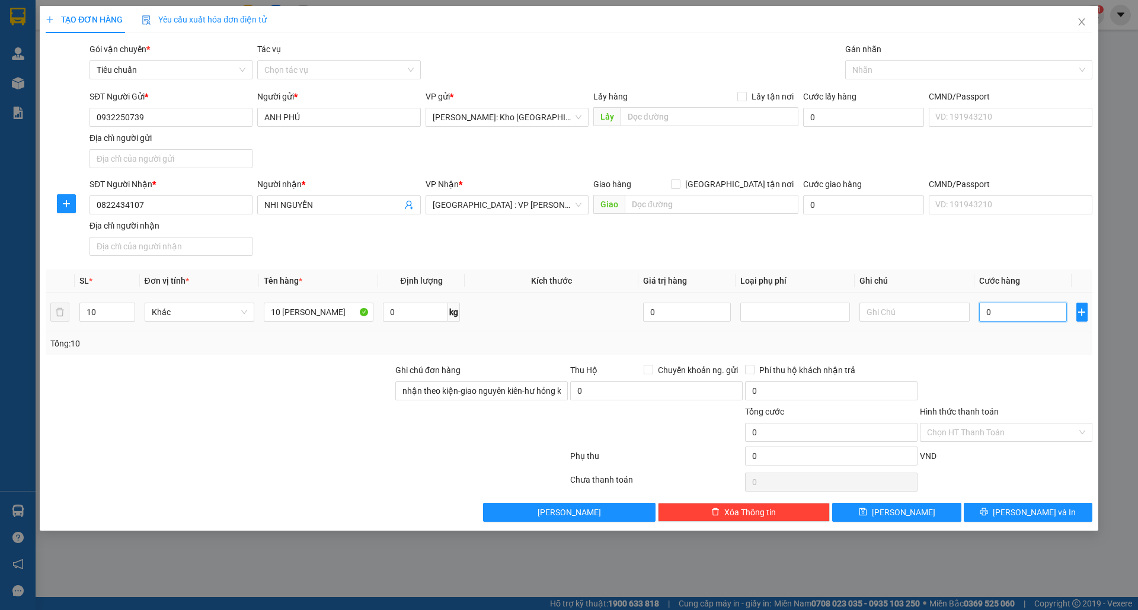
type input "5"
type input "050"
type input "50"
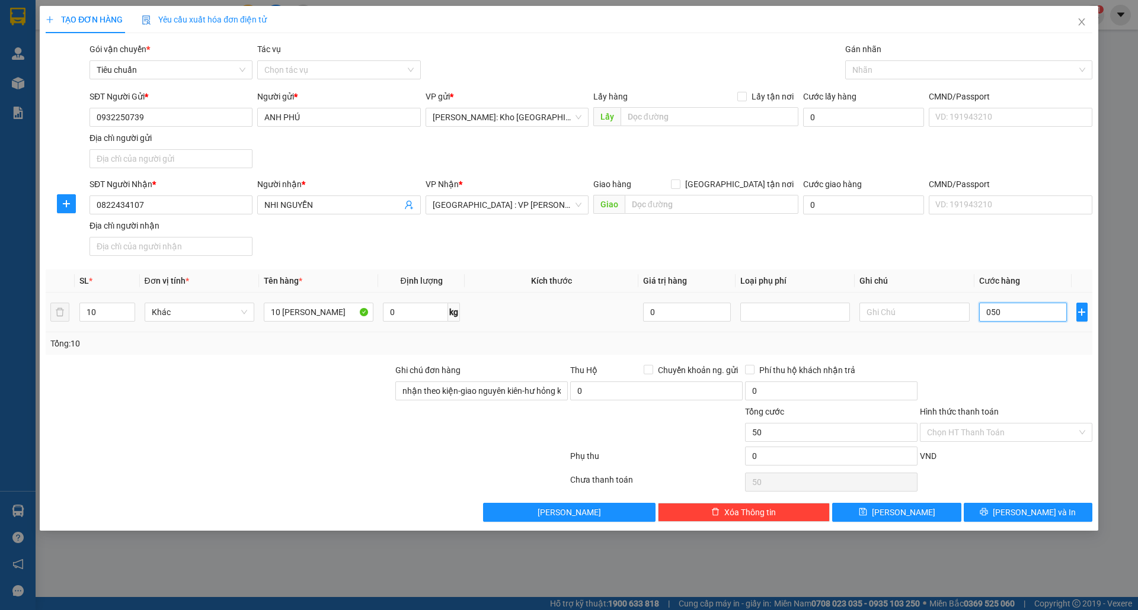
type input "0.500"
type input "500"
type input "05.000"
type input "5.000"
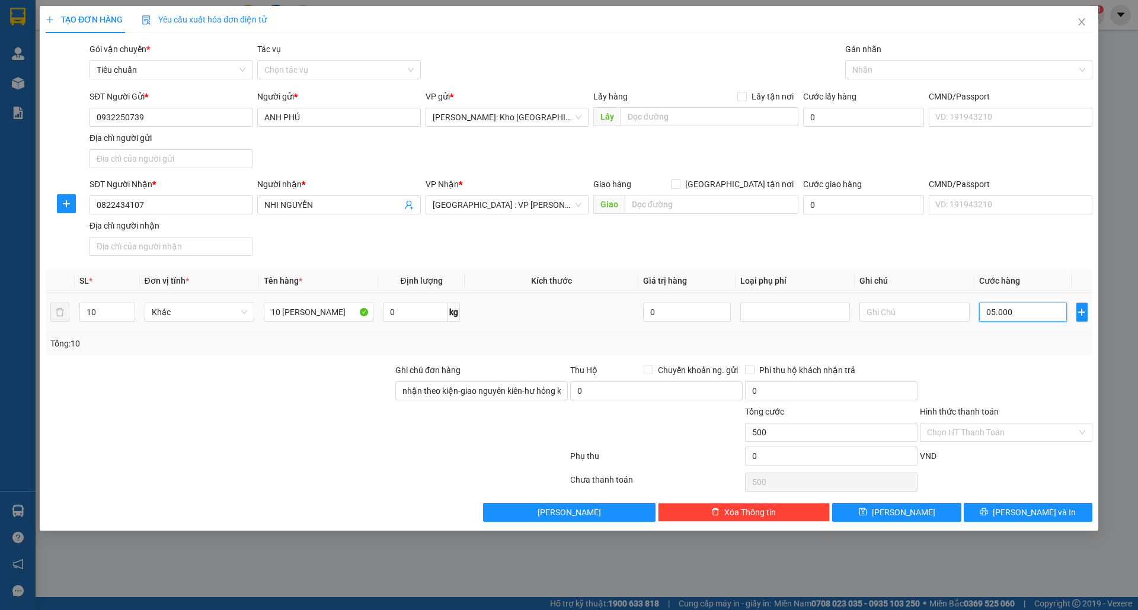
type input "5.000"
type input "0.550.000"
type input "550.000"
type input "055.500.000"
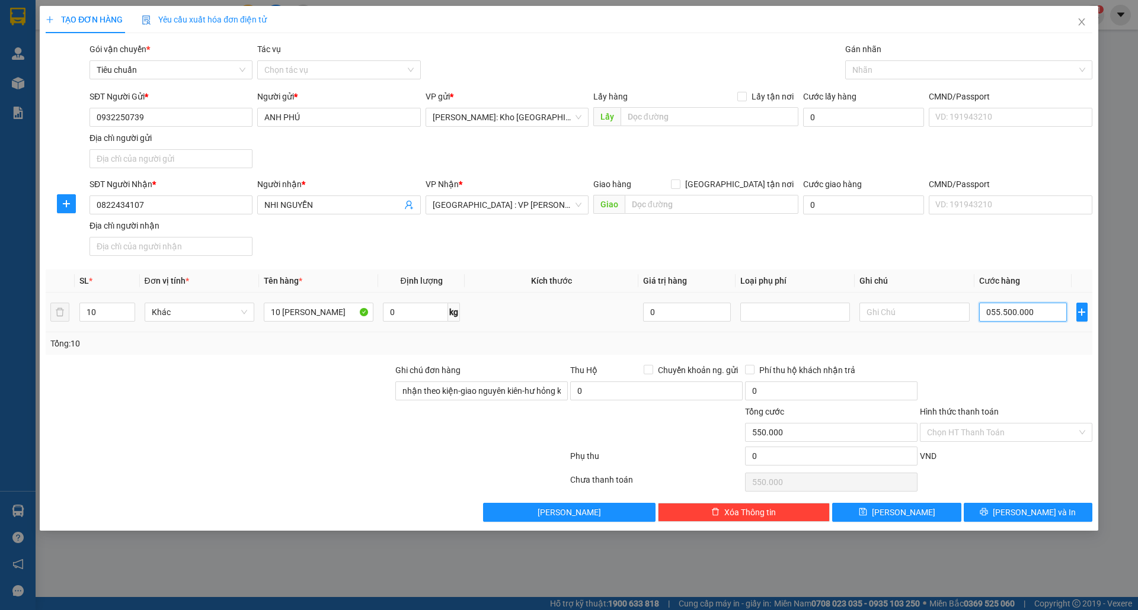
type input "55.500.000"
type input "055.550.000"
type input "55.550.000"
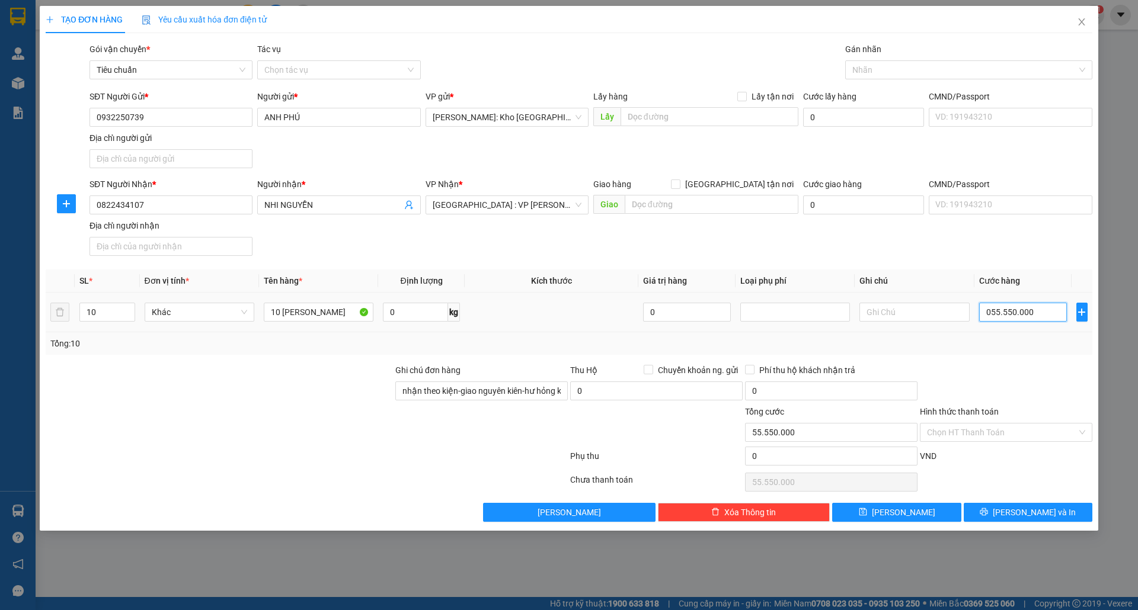
type input "055.555.000"
type input "55.555.000"
type input "055.555.500"
type input "55.555.500"
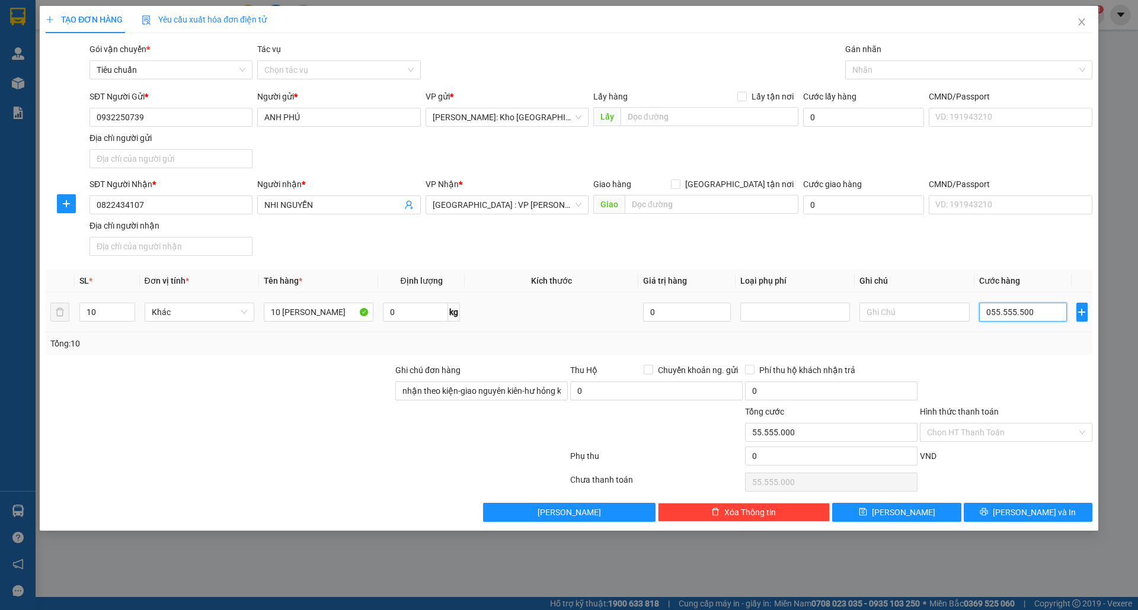
type input "55.555.500"
type input "05.555.550"
type input "5.555.550"
type input "0.555.555"
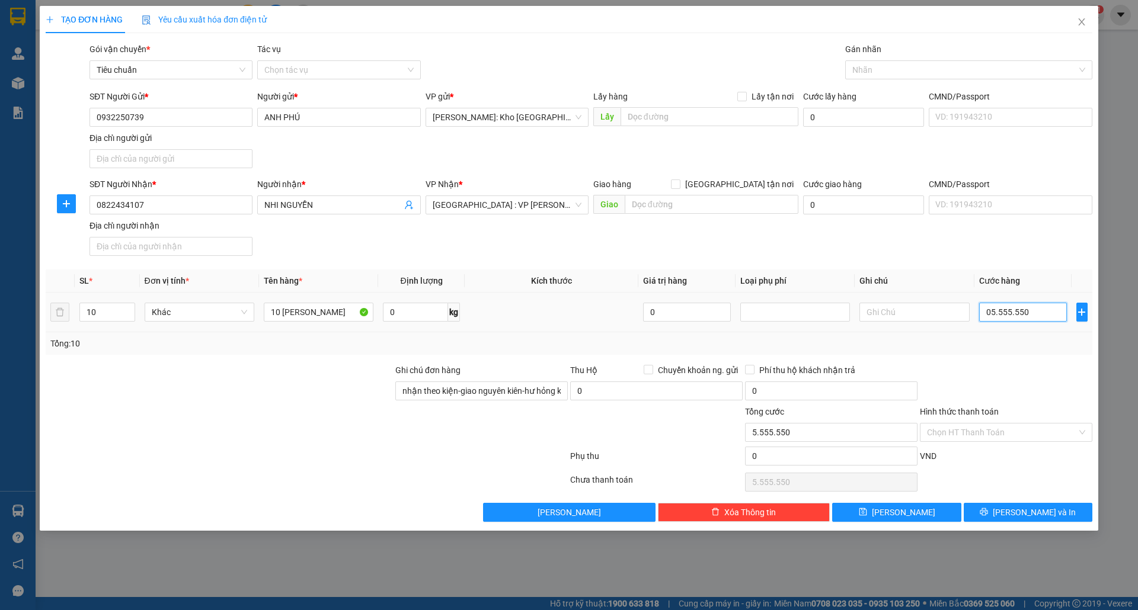
type input "555.555"
type input "0"
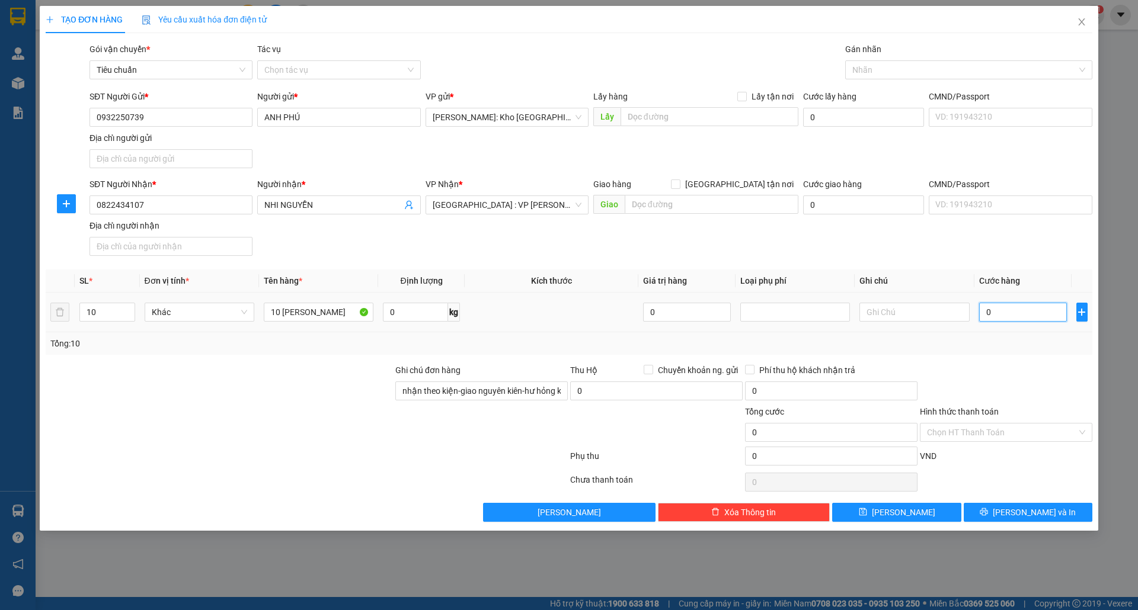
type input "005"
type input "5"
type input "0.050"
type input "50"
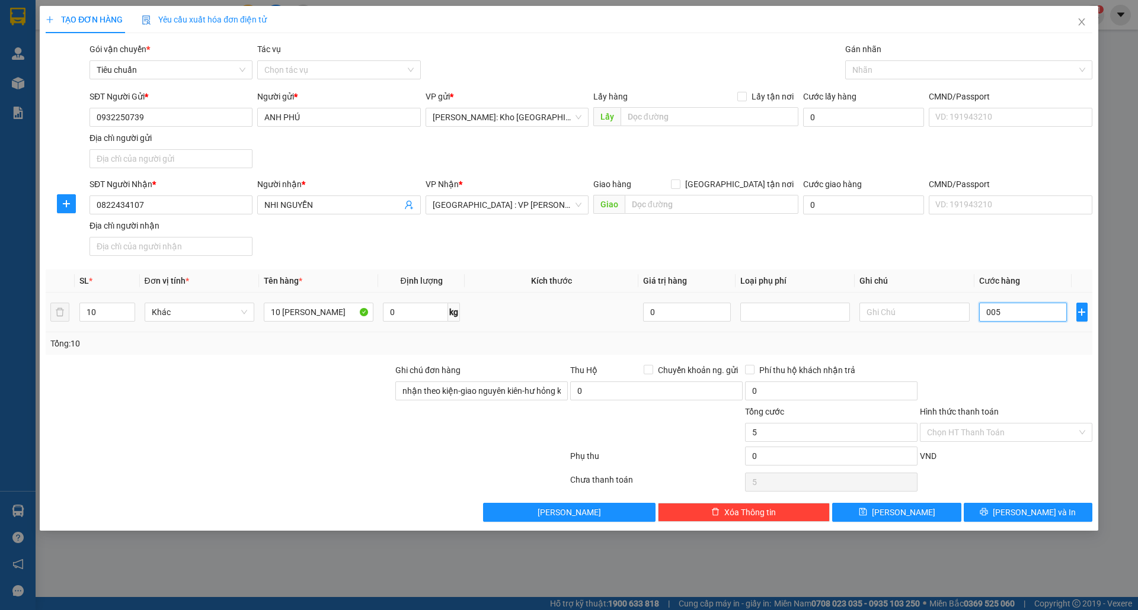
type input "50"
type input "00.500"
type input "500"
type input "0.005.000"
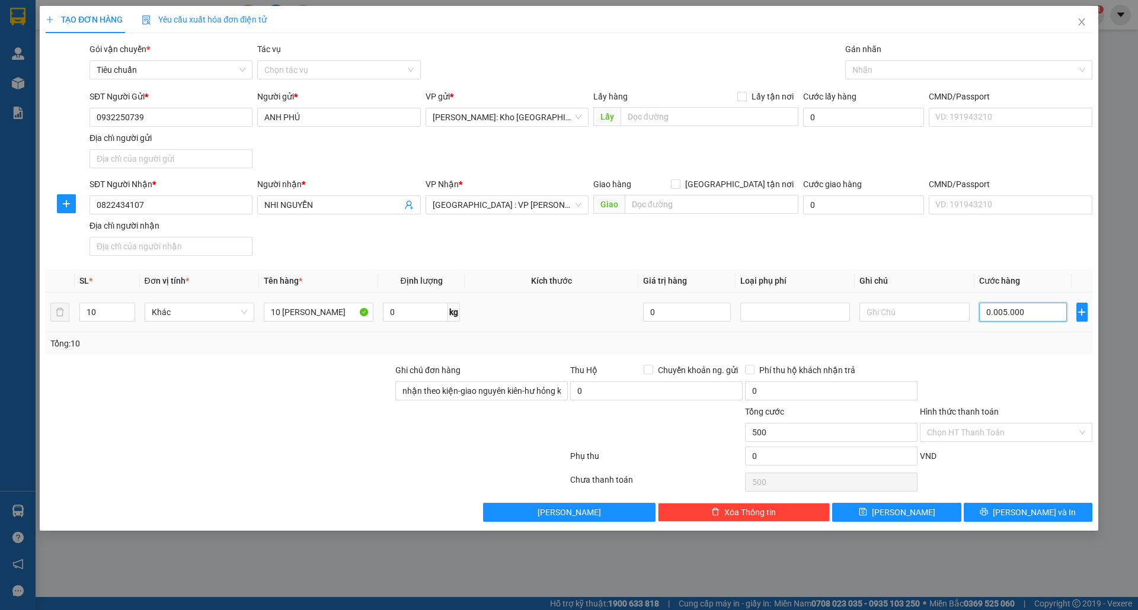
type input "5.000"
type input "000.050.000"
type input "50.000"
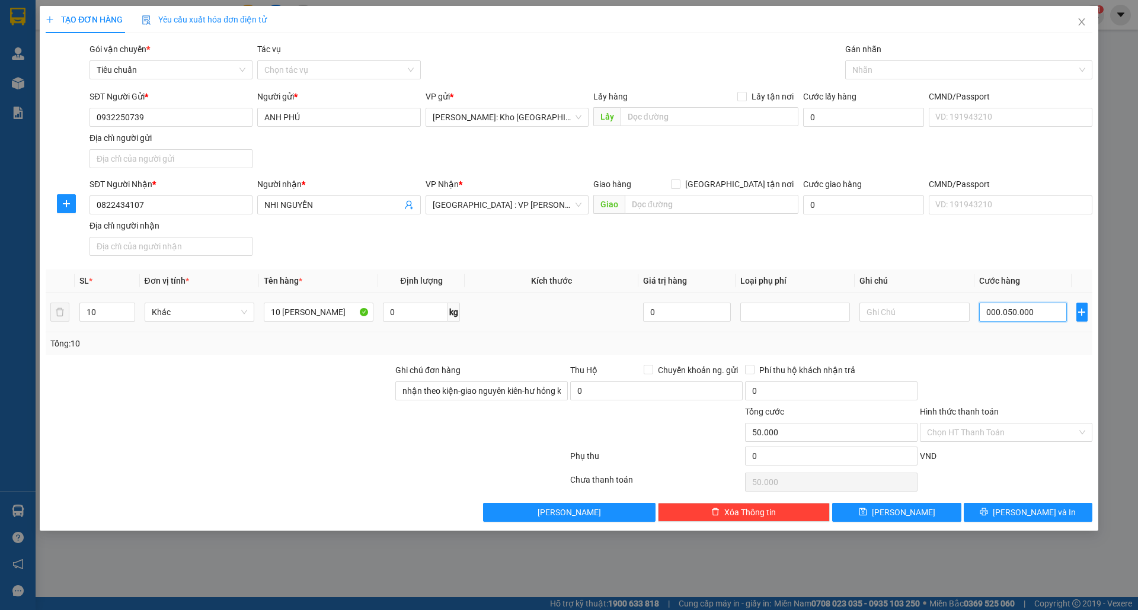
type input "00.000.500.000"
type input "500.000"
click at [816, 518] on button "Lưu và In" at bounding box center [1028, 512] width 129 height 19
type input "500.000"
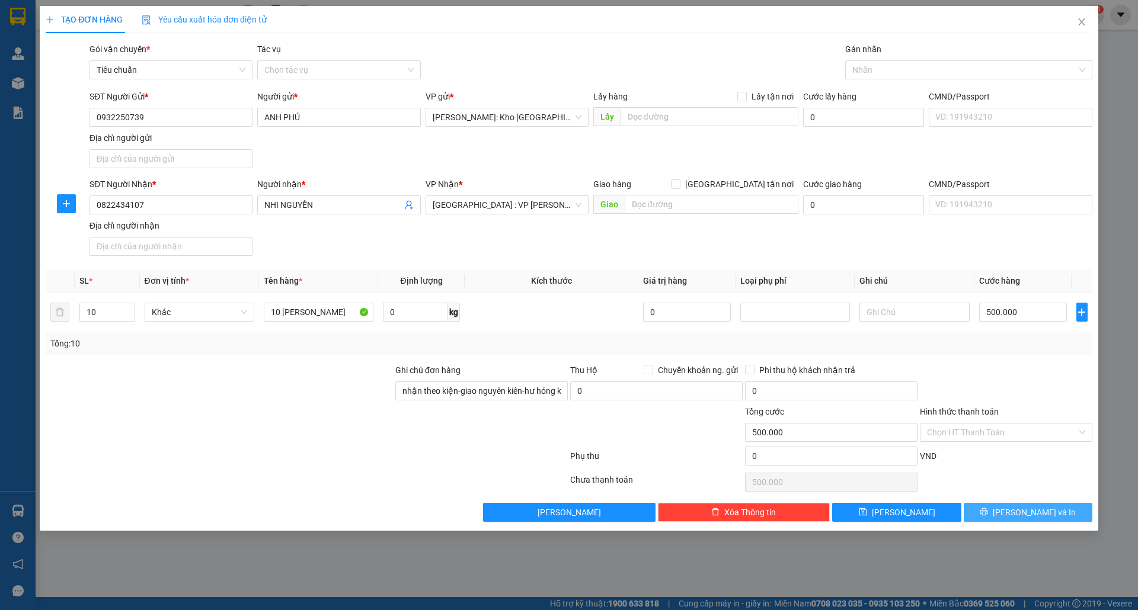
type input "500.000"
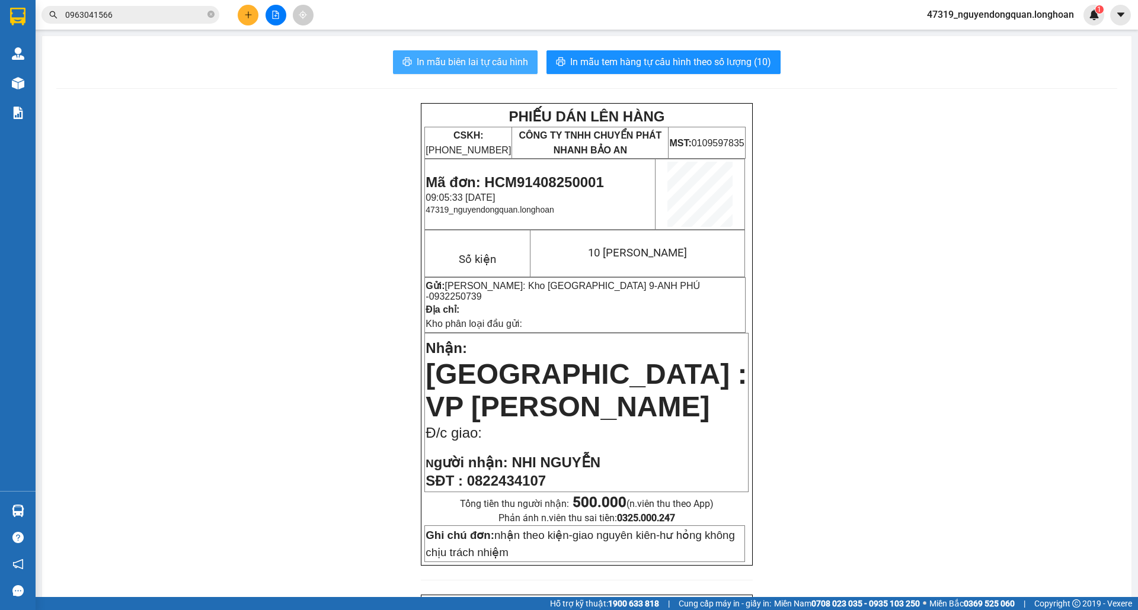
click at [488, 68] on span "In mẫu biên lai tự cấu hình" at bounding box center [472, 62] width 111 height 15
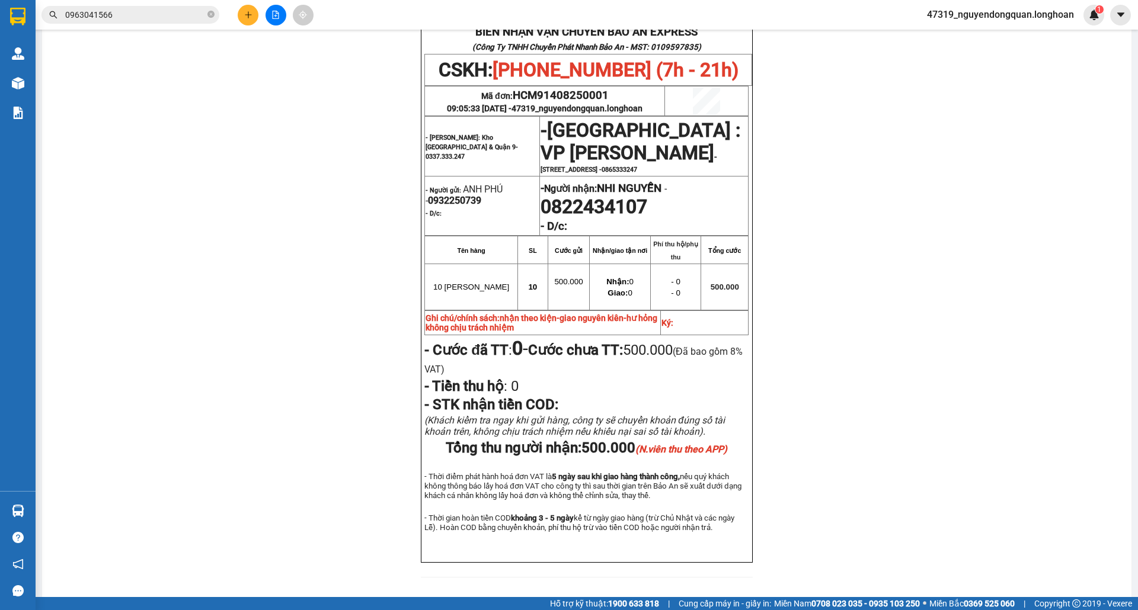
scroll to position [615, 0]
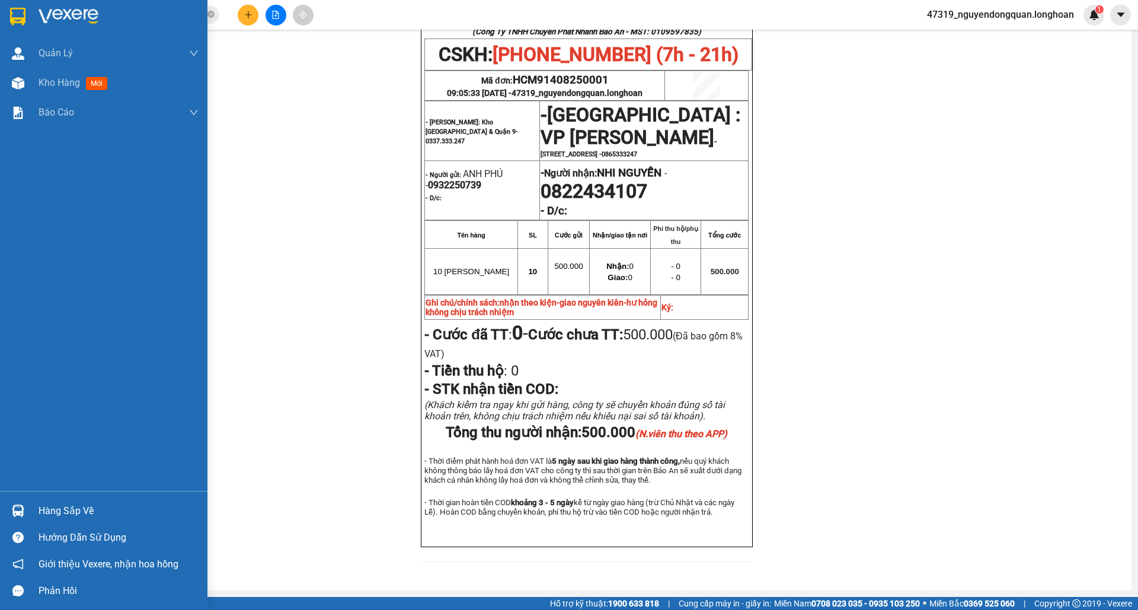
click at [71, 8] on img at bounding box center [69, 17] width 60 height 18
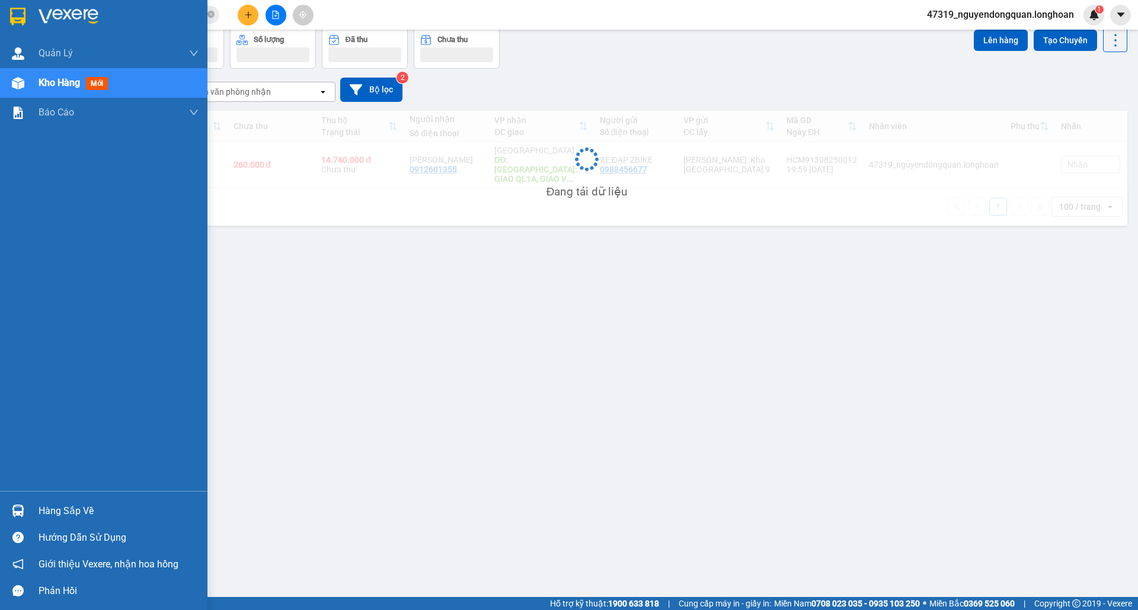
scroll to position [55, 0]
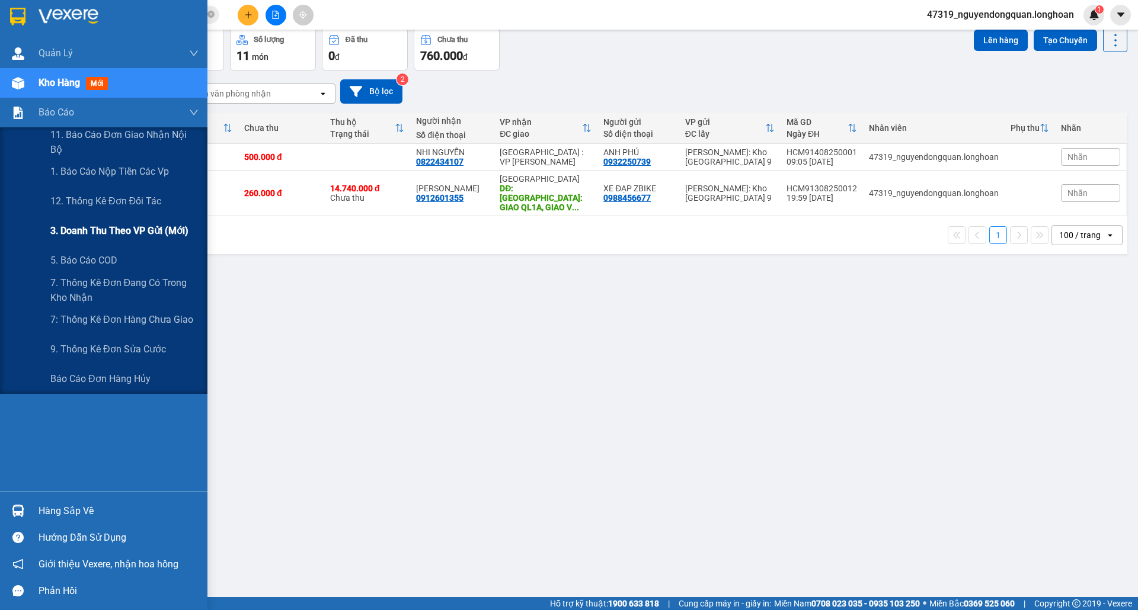
click at [145, 231] on span "3. Doanh Thu theo VP Gửi (mới)" at bounding box center [119, 230] width 138 height 15
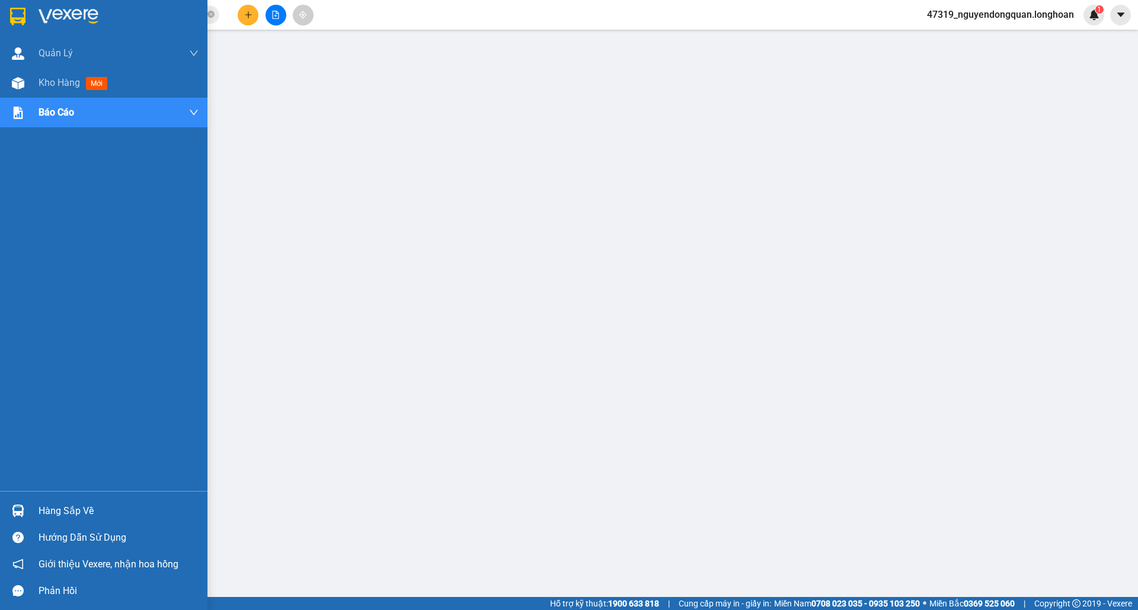
click at [43, 6] on div at bounding box center [103, 19] width 207 height 39
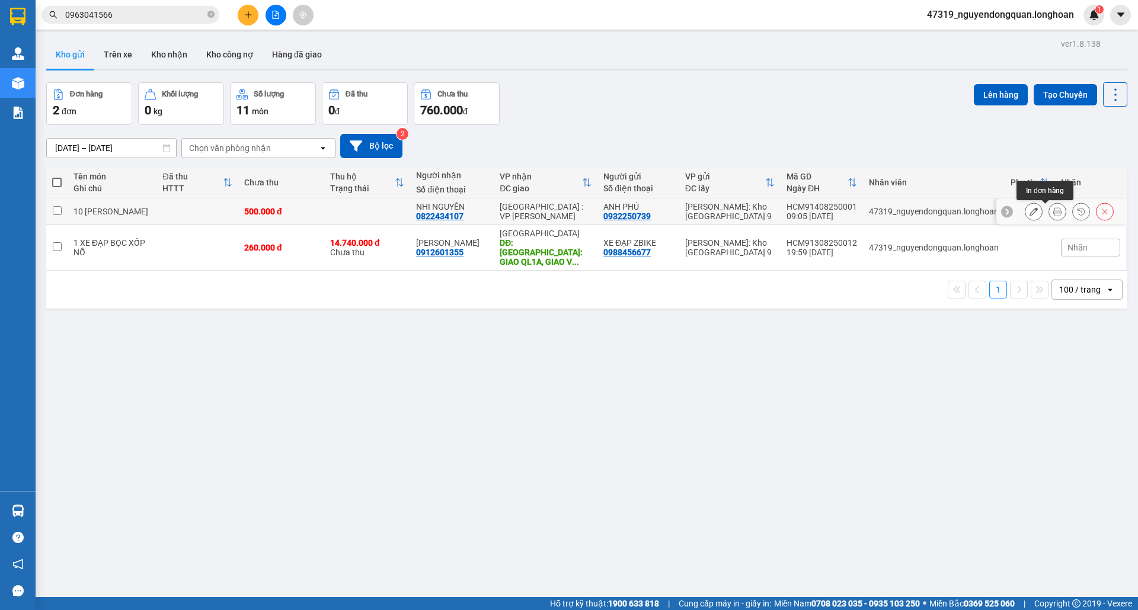
click at [816, 212] on icon at bounding box center [1057, 211] width 8 height 8
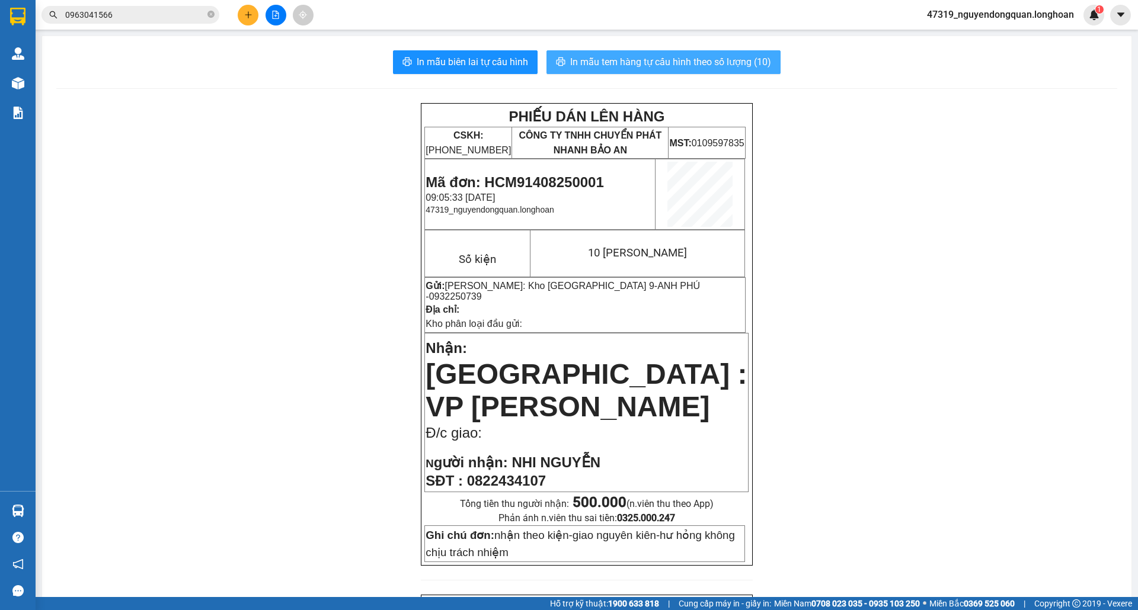
click at [684, 58] on span "In mẫu tem hàng tự cấu hình theo số lượng (10)" at bounding box center [670, 62] width 201 height 15
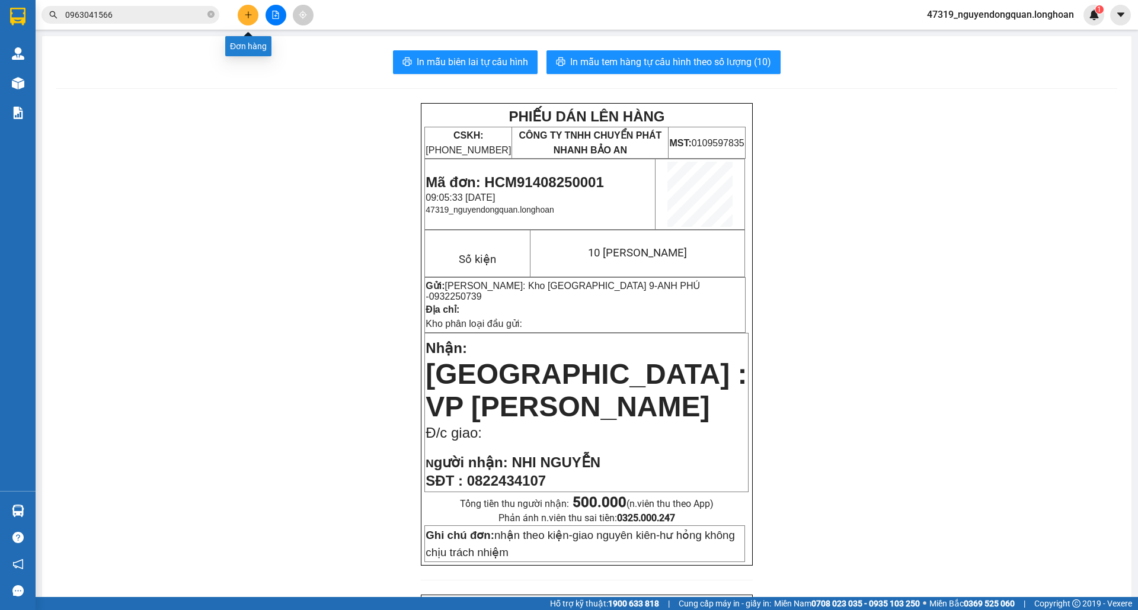
click at [249, 15] on icon "plus" at bounding box center [248, 15] width 8 height 8
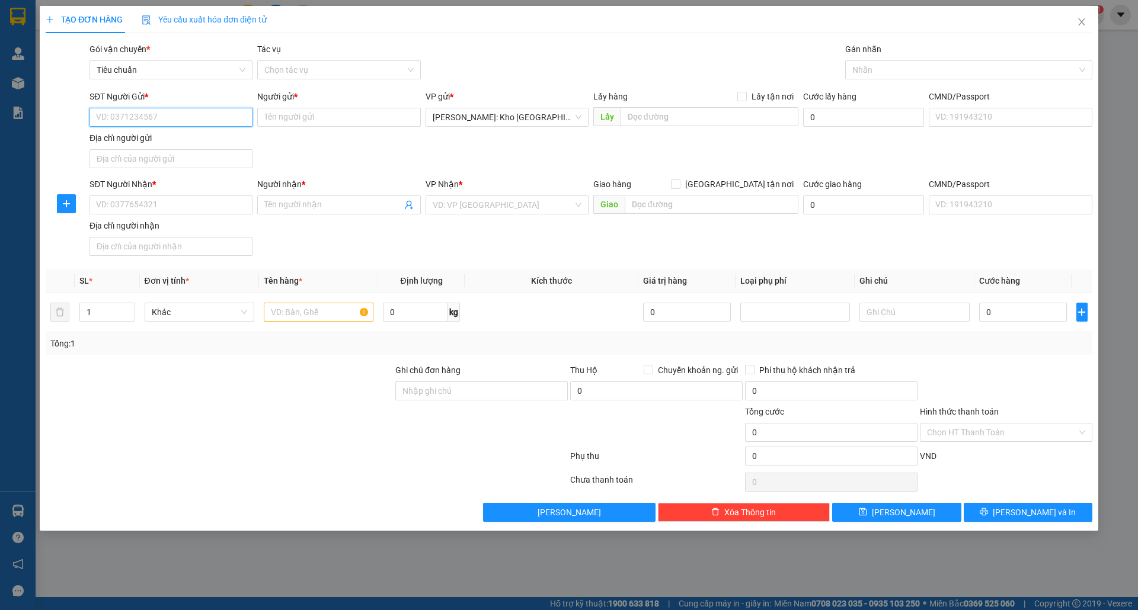
click at [131, 117] on input "SĐT Người Gửi *" at bounding box center [170, 117] width 163 height 19
type input "0937676226"
click at [167, 142] on div "0937676226 - Nguyễn Thị Hương Thương" at bounding box center [171, 141] width 149 height 13
type input "Nguyễn Thị Hương Thương"
checkbox input "true"
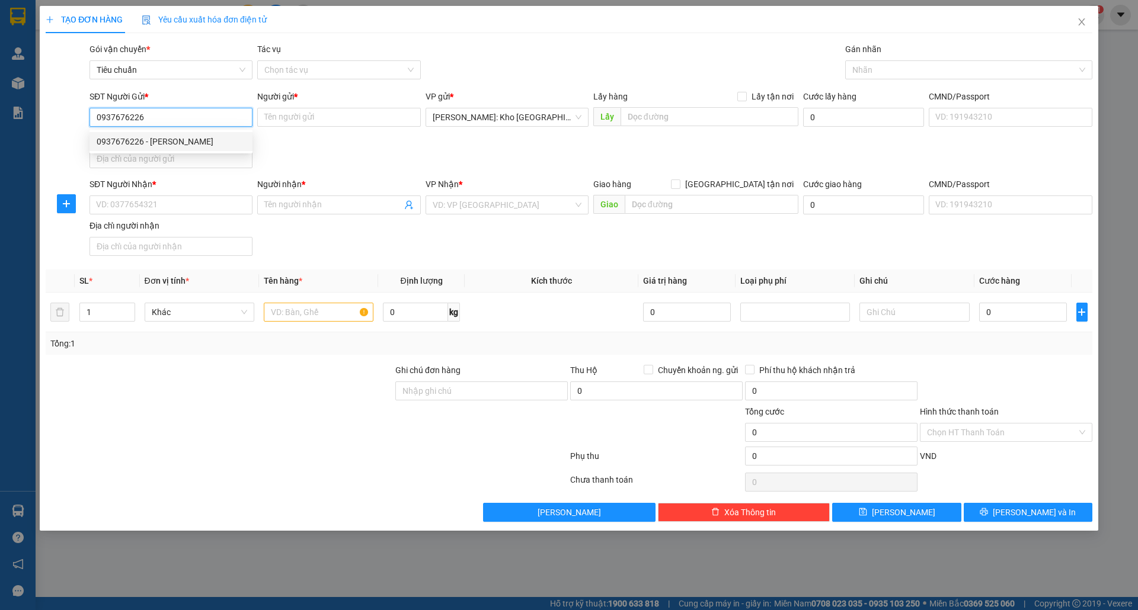
type input "662/28 nguyễn xiển, long thạnh mỹ, tp thủ đức, HCM"
type input "200.000"
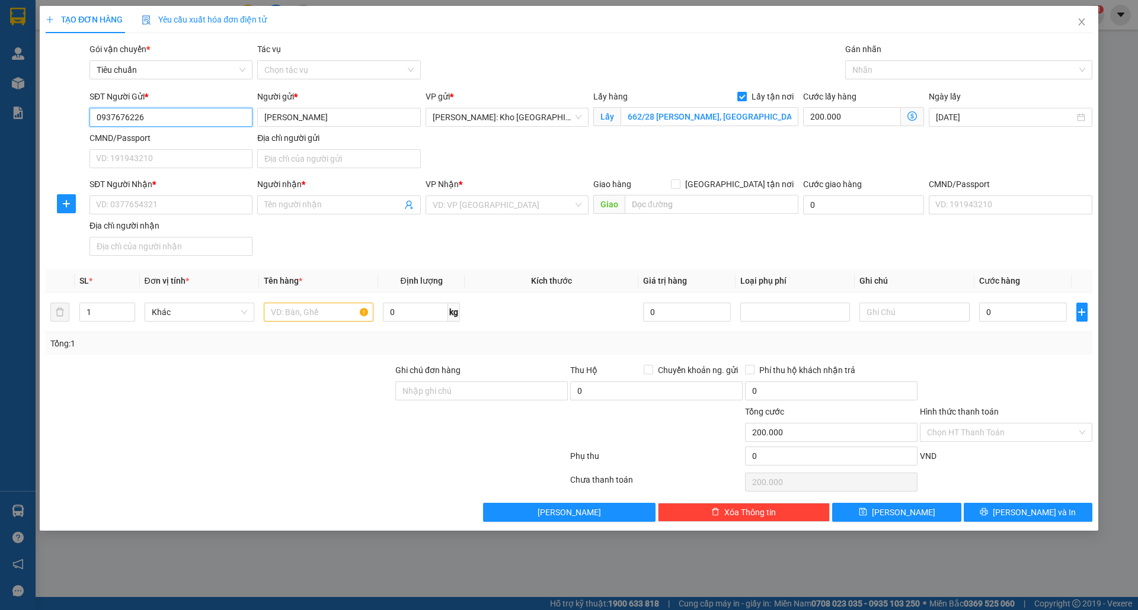
type input "0937676226"
click at [744, 95] on input "Lấy tận nơi" at bounding box center [741, 96] width 8 height 8
checkbox input "false"
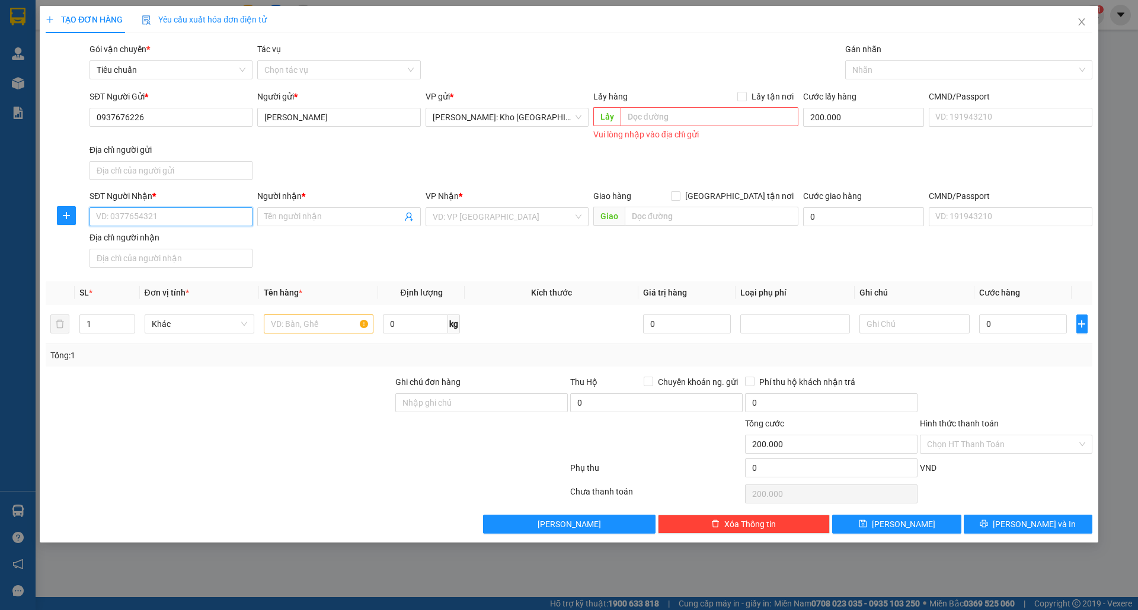
click at [197, 217] on input "SĐT Người Nhận *" at bounding box center [170, 216] width 163 height 19
type input "0706737665"
click at [371, 218] on input "Người nhận *" at bounding box center [332, 216] width 137 height 13
type input "a"
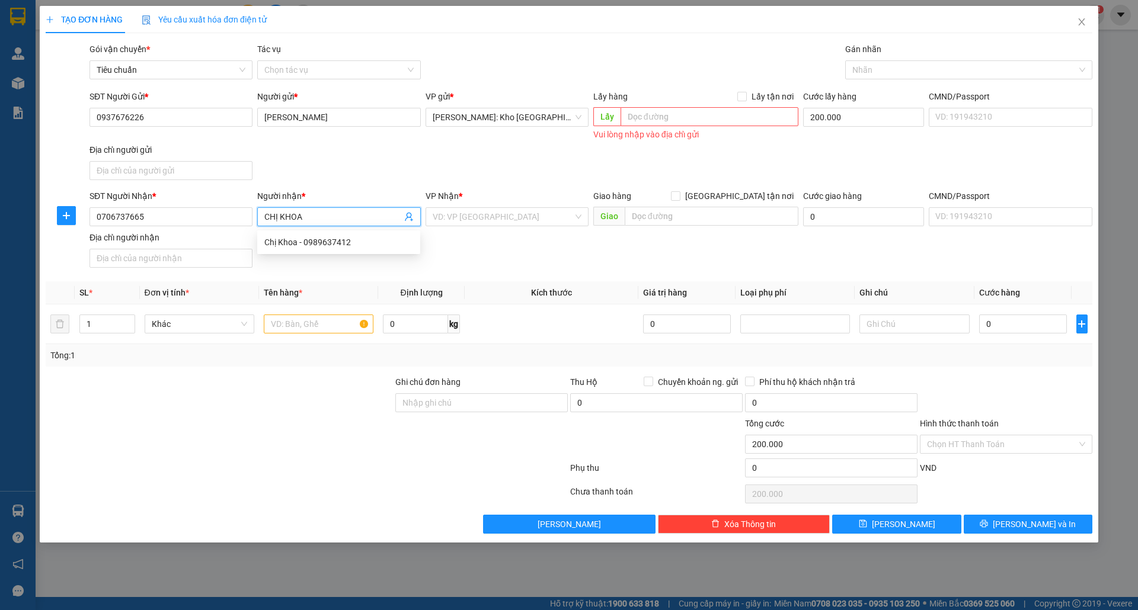
type input "CHỊ KHOA"
click at [506, 241] on div "SĐT Người Nhận * 0706737665 Người nhận * CHỊ KHOA VP Nhận * VD: VP Sài Gòn Giao…" at bounding box center [590, 231] width 1007 height 83
click at [466, 214] on input "search" at bounding box center [503, 217] width 140 height 18
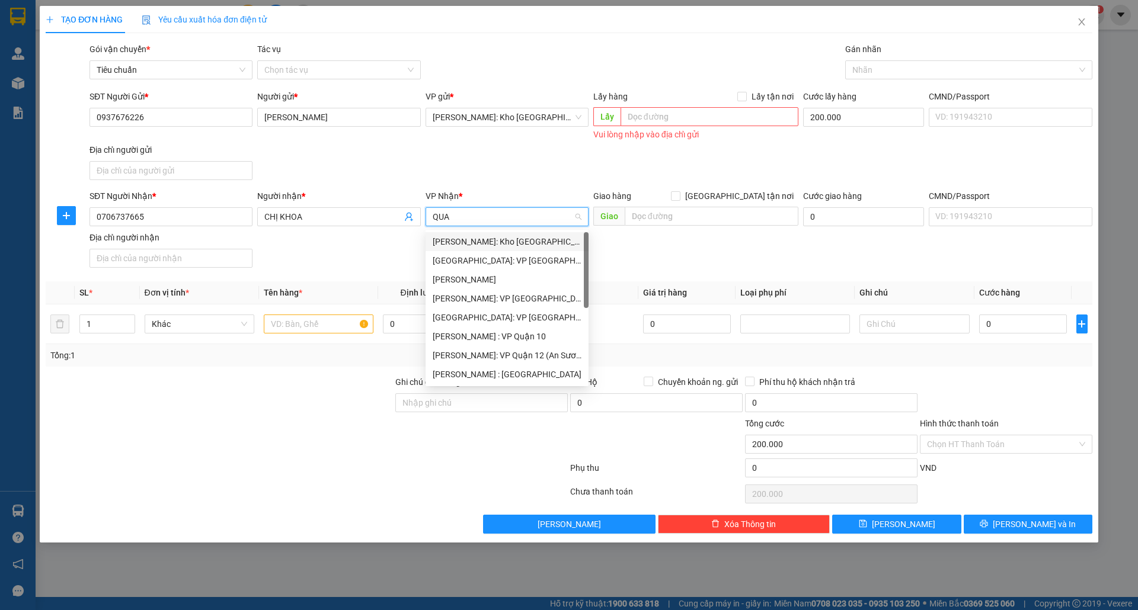
type input "QUÂ"
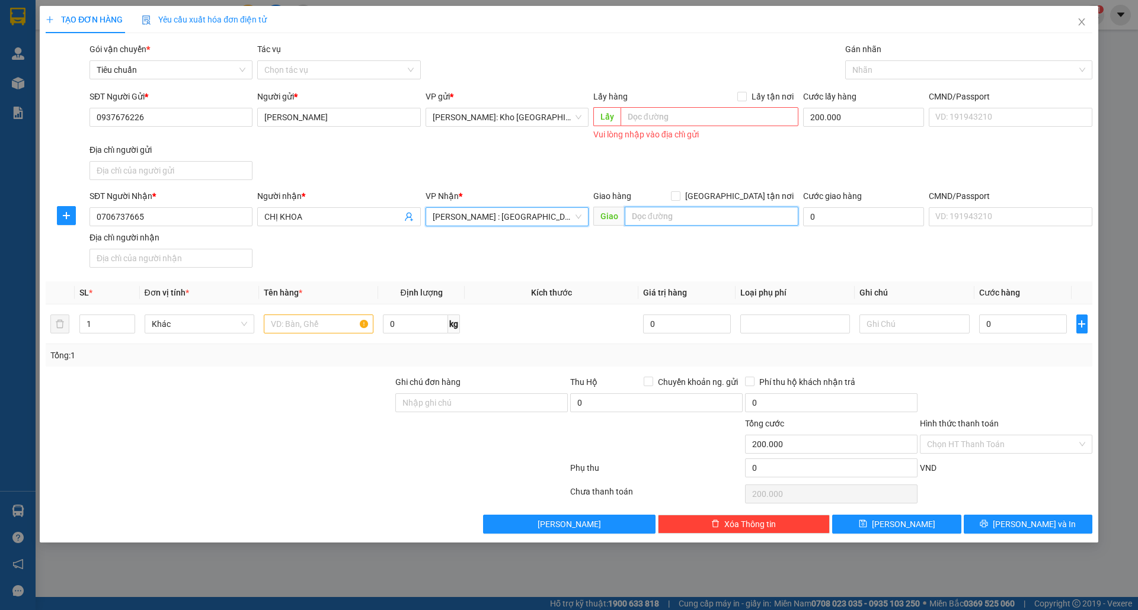
click at [700, 219] on input "text" at bounding box center [712, 216] width 174 height 19
click at [699, 216] on input "TÂN KIM, CẦN GIỘC" at bounding box center [712, 216] width 174 height 19
click at [723, 223] on input "TÂN KIM, CẦN GIUỘC" at bounding box center [712, 216] width 174 height 19
type input "TÂN KIM, CẦN GIUỘC, LONG AN"
click at [747, 197] on span "Giao tận nơi" at bounding box center [739, 196] width 118 height 13
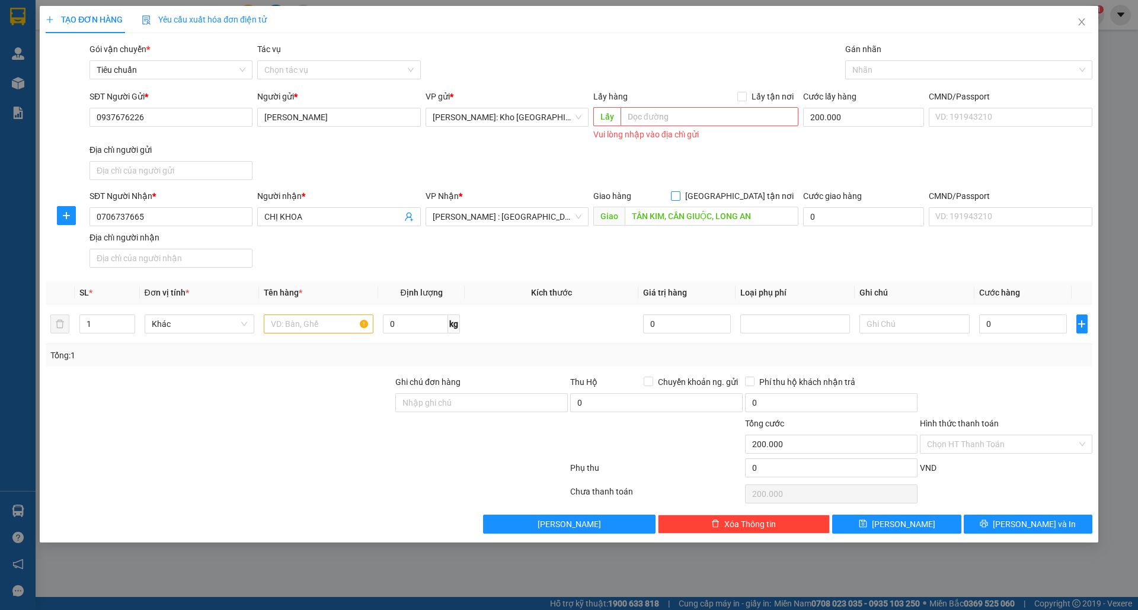
click at [679, 197] on input "Giao tận nơi" at bounding box center [675, 195] width 8 height 8
checkbox input "true"
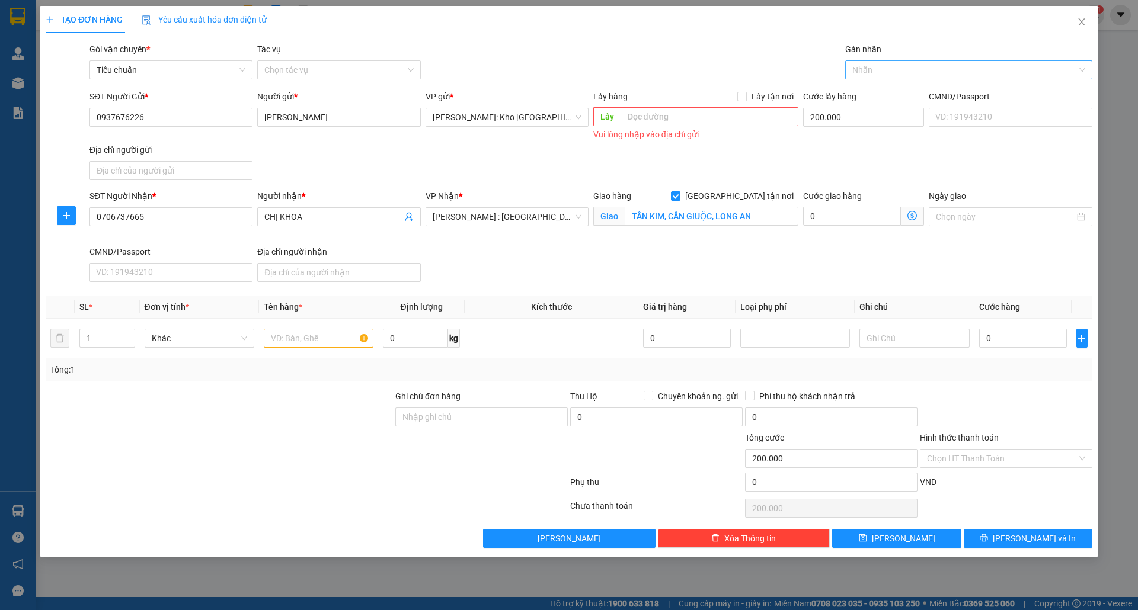
click at [816, 75] on div at bounding box center [962, 70] width 229 height 14
type input "GIAO"
click at [799, 157] on div "SĐT Người Gửi * 0937676226 Người gửi * Nguyễn Thị Hương Thương VP gửi * Hồ Chí …" at bounding box center [590, 137] width 1007 height 95
type input "0"
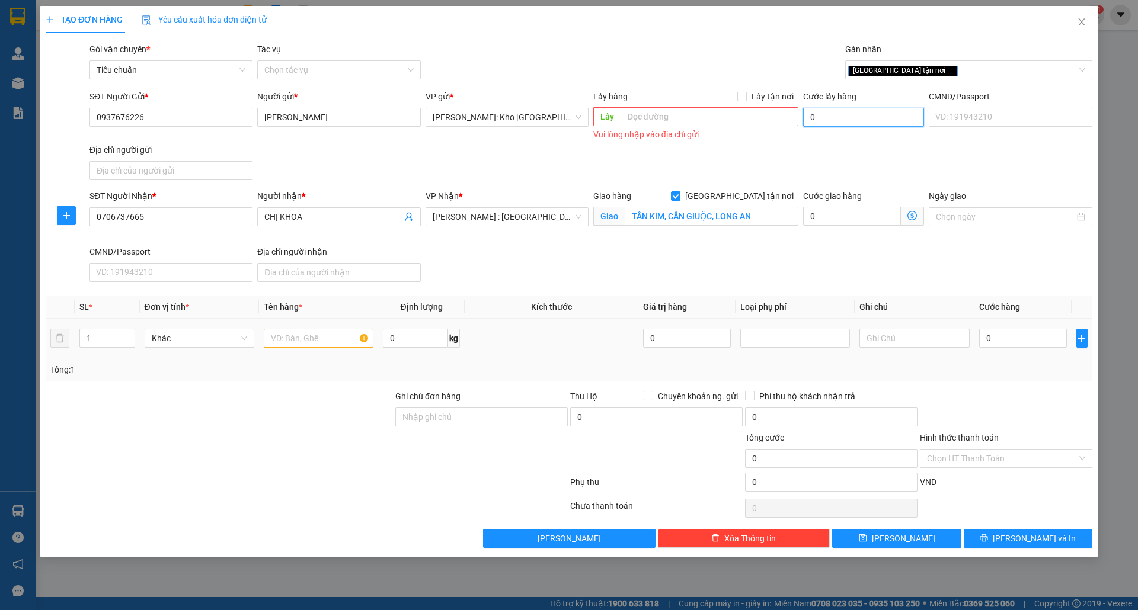
type input "0"
click at [341, 341] on input "text" at bounding box center [319, 338] width 110 height 19
click at [290, 340] on input "1 XE ĐIỆN NHỎ" at bounding box center [319, 338] width 110 height 19
type input "1 XE ĐẠP ĐIỆN NHỎ"
click at [453, 416] on input "Ghi chú đơn hàng" at bounding box center [481, 417] width 172 height 19
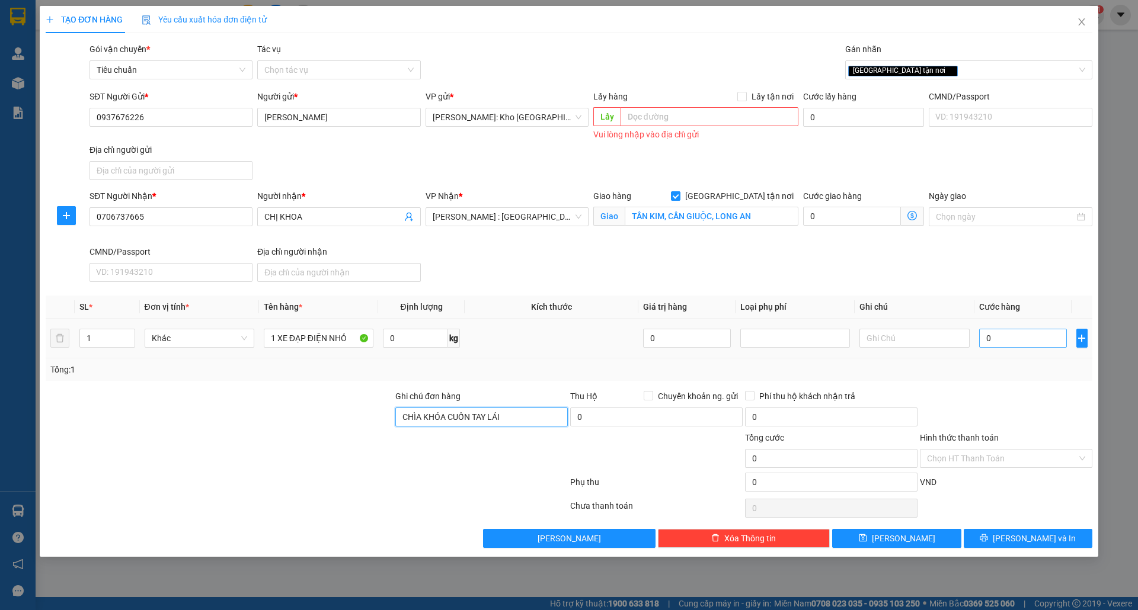
type input "CHÌA KHÓA CUỐN TAY LÁI"
click at [816, 335] on input "0" at bounding box center [1023, 338] width 88 height 19
click at [816, 340] on input "0" at bounding box center [1023, 338] width 88 height 19
type input "003"
type input "3"
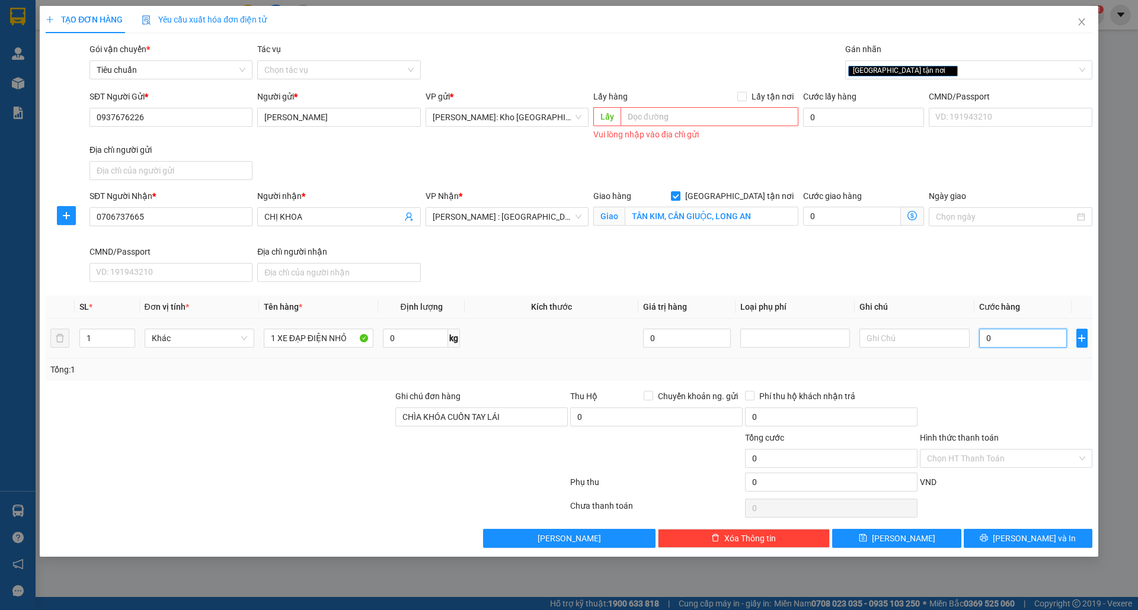
type input "3"
type input "0.030"
type input "30"
type input "00.300"
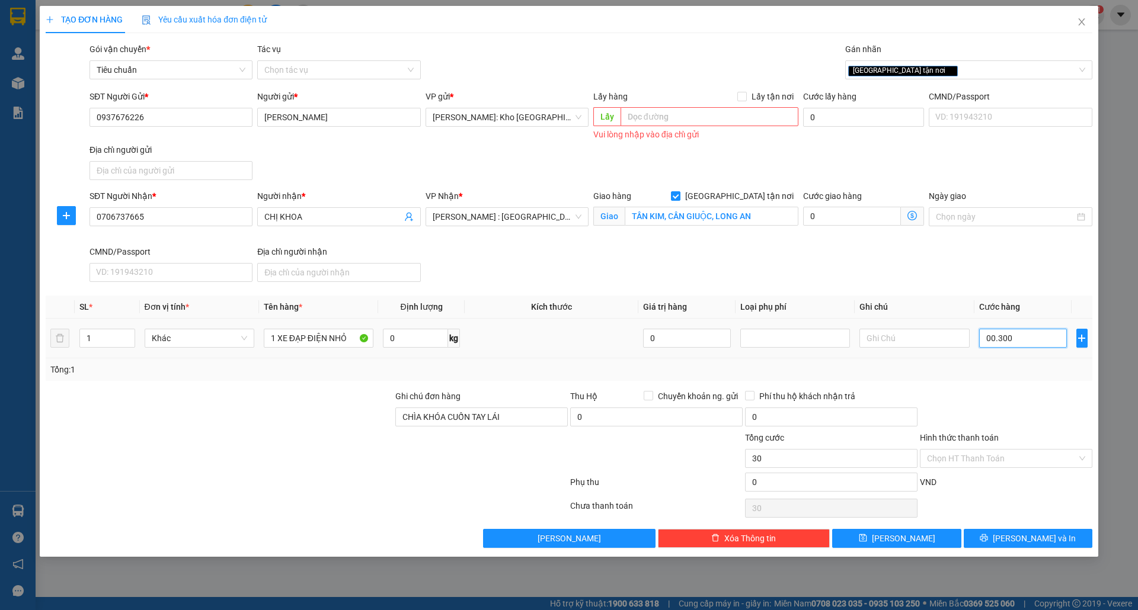
type input "300"
type input "0.003.000"
type input "3.000"
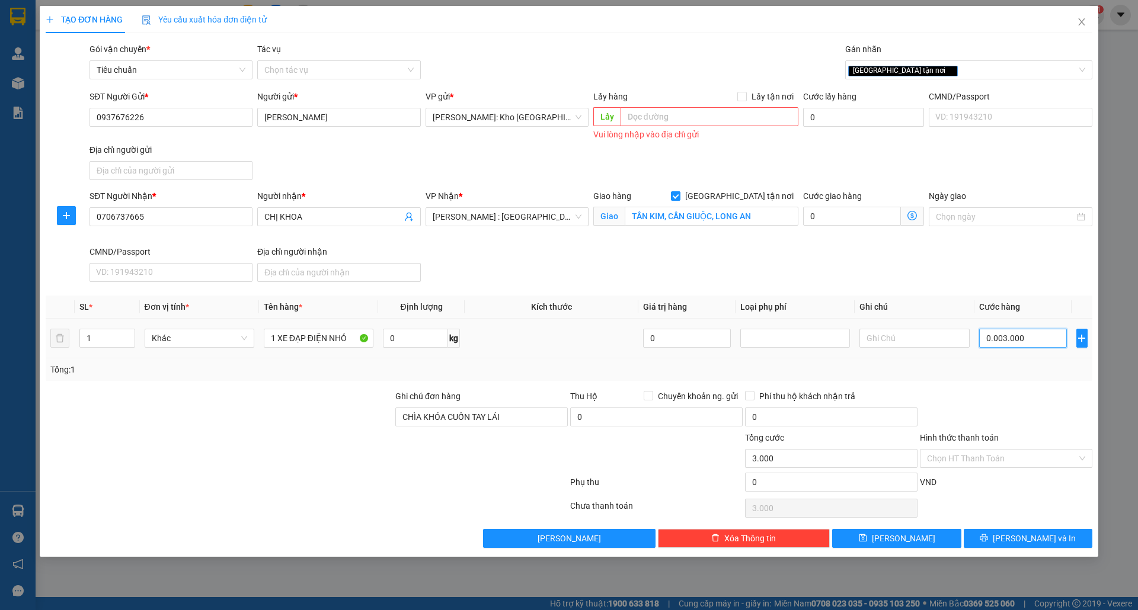
type input "000.030.000"
type input "30.000"
type input "00.000.300.000"
type input "300.000"
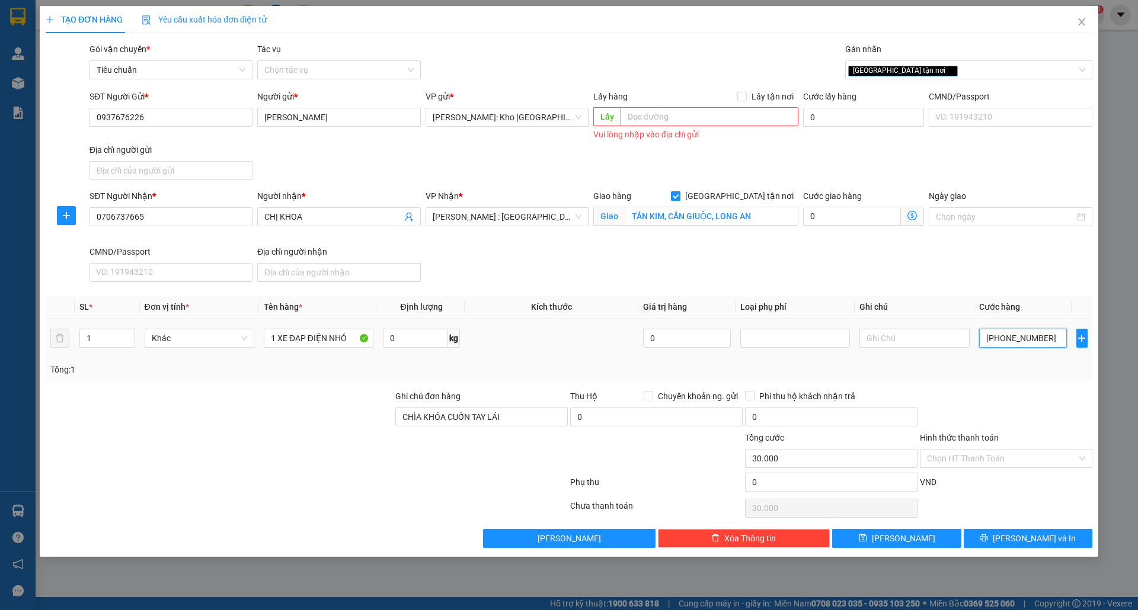
type input "300.000"
click at [816, 378] on div "Tổng: 1" at bounding box center [569, 370] width 1046 height 23
type input "300.000"
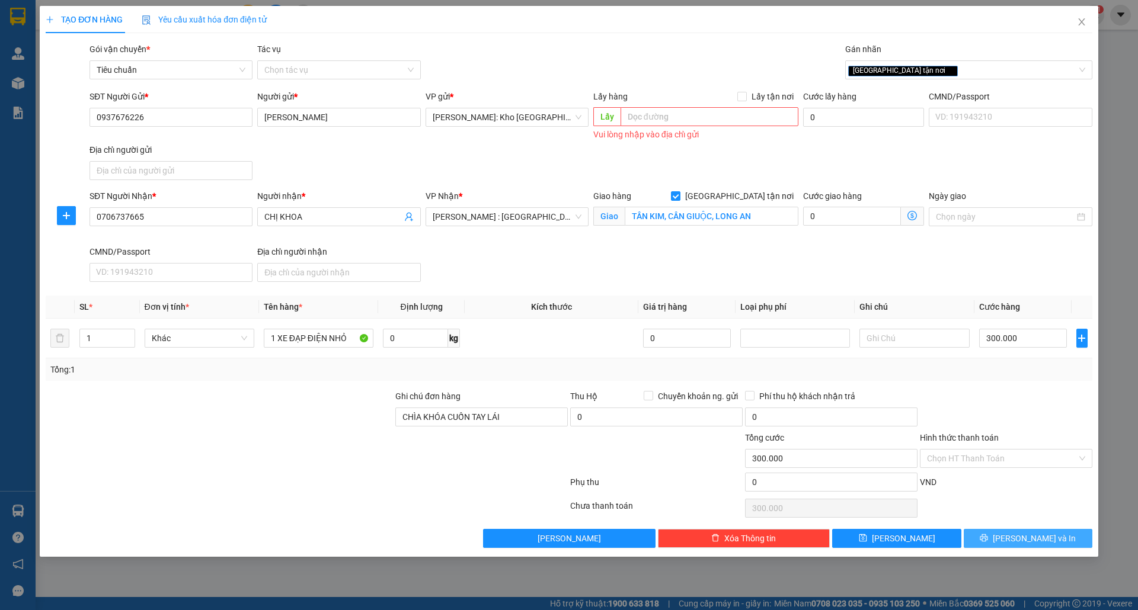
click at [816, 536] on button "Lưu và In" at bounding box center [1028, 538] width 129 height 19
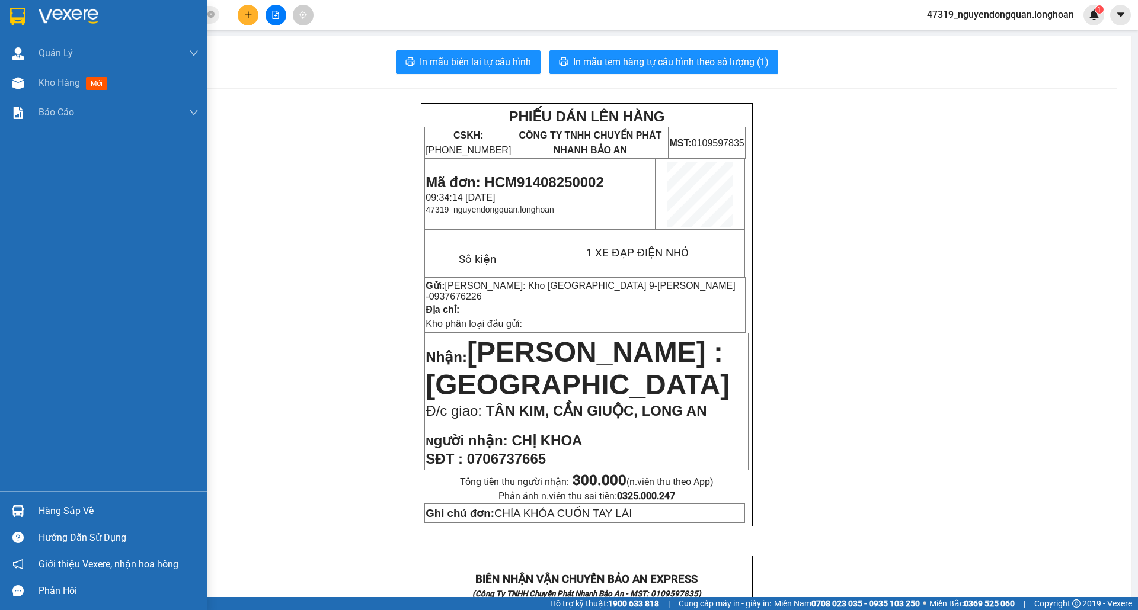
click at [14, 24] on img at bounding box center [17, 17] width 15 height 18
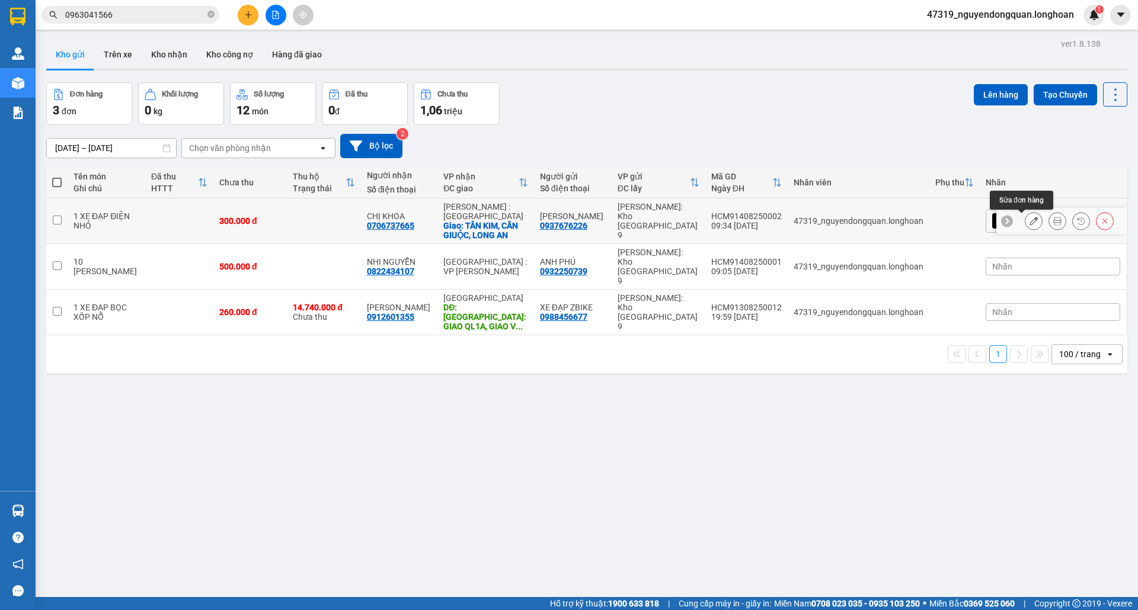
click at [816, 218] on icon at bounding box center [1033, 221] width 8 height 8
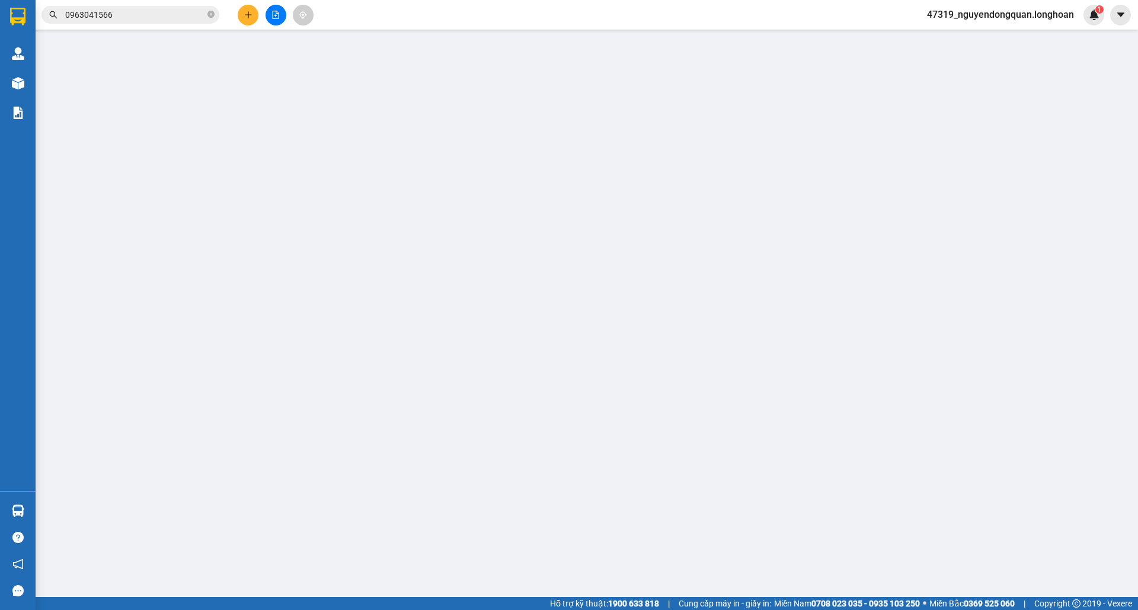
type input "0937676226"
type input "Nguyễn Thị Hương Thương"
type input "0706737665"
type input "CHỊ KHOA"
checkbox input "true"
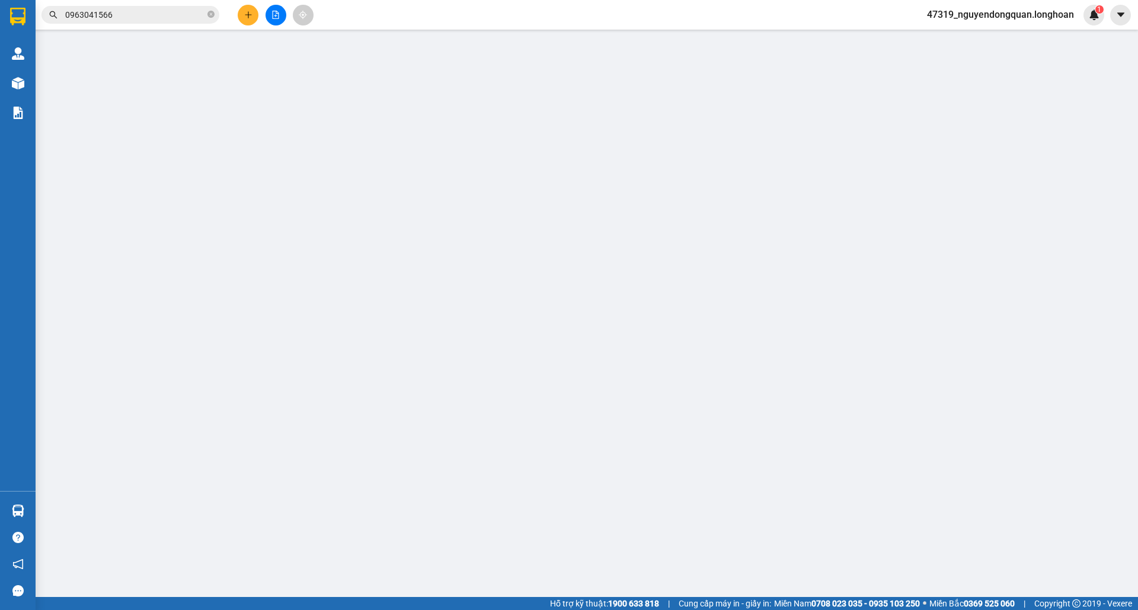
type input "TÂN KIM, CẦN GIUỘC, LONG AN"
type input "CHÌA KHÓA CUỐN TAY LÁI"
type input "300.000"
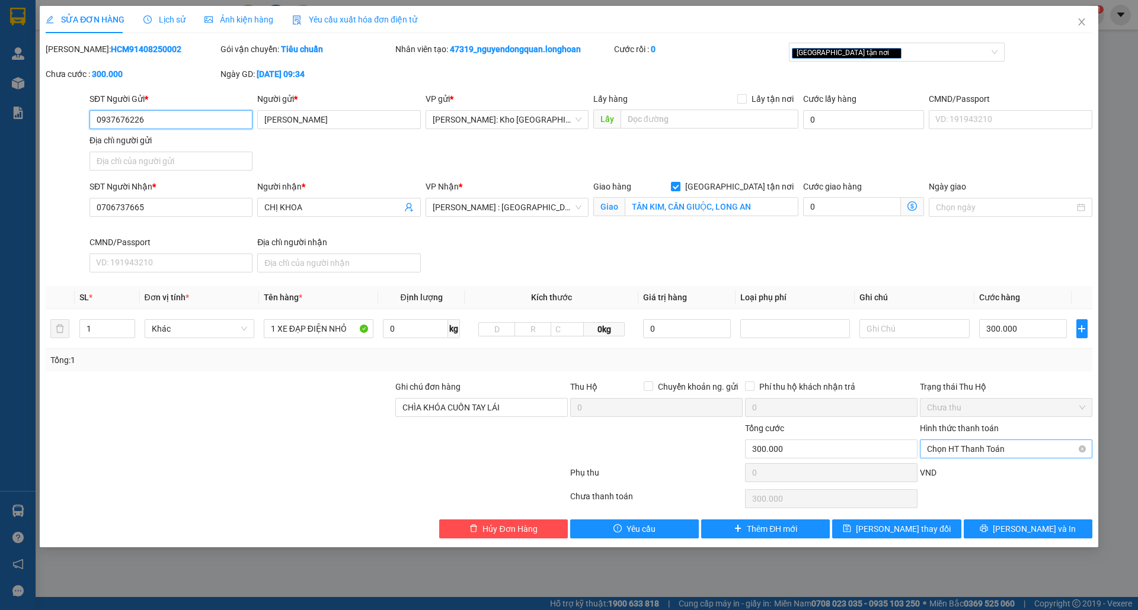
click at [816, 451] on span "Chọn HT Thanh Toán" at bounding box center [1006, 449] width 158 height 18
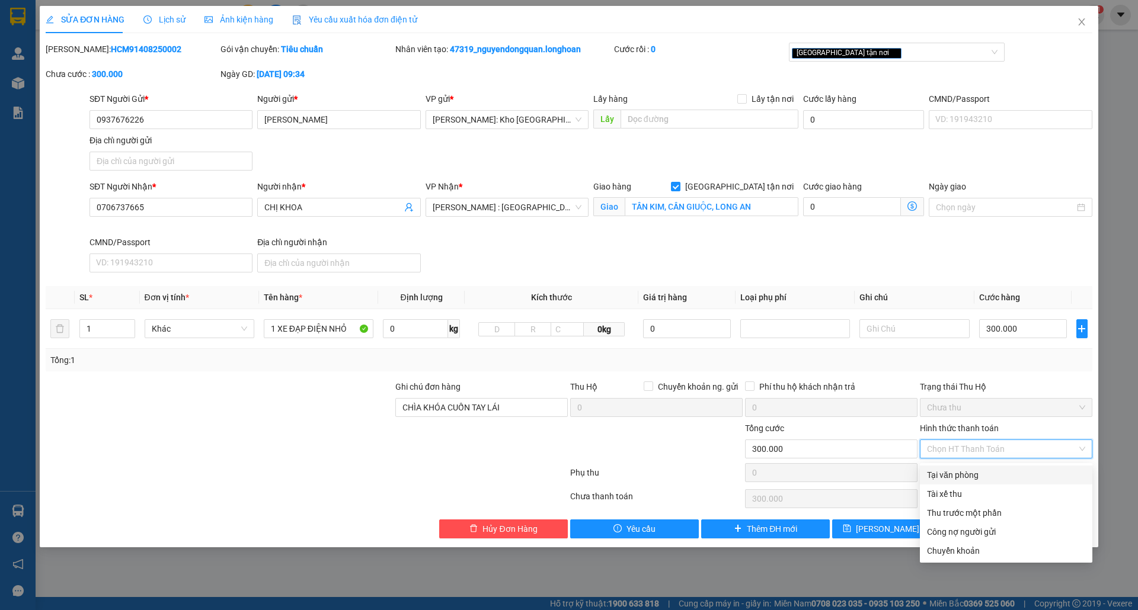
click at [816, 467] on div "Tại văn phòng" at bounding box center [1006, 475] width 172 height 19
type input "0"
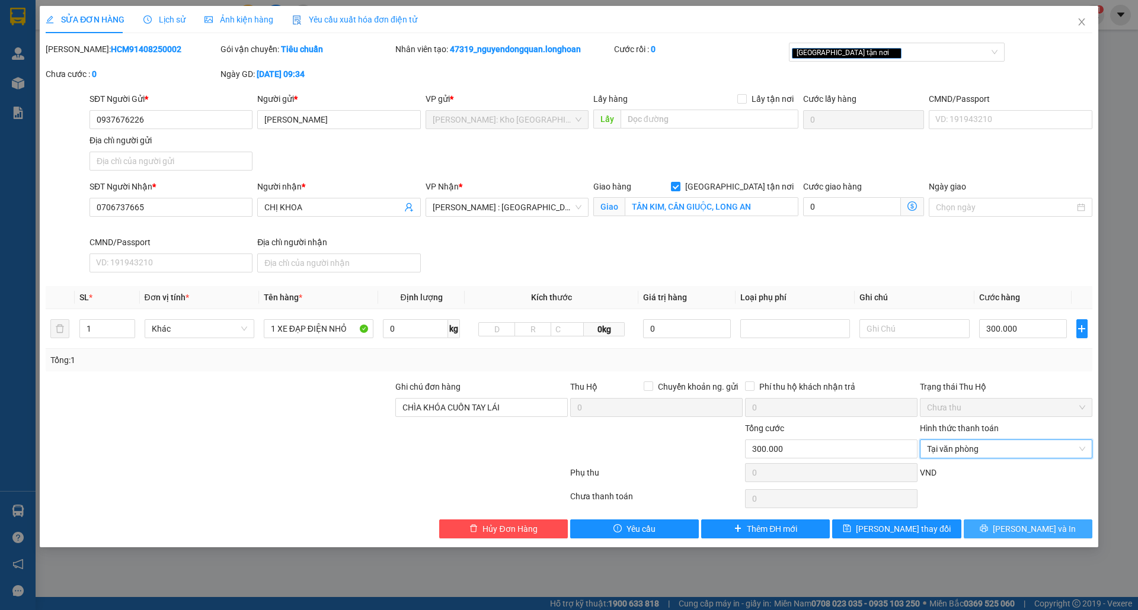
click at [816, 529] on icon "printer" at bounding box center [984, 529] width 8 height 8
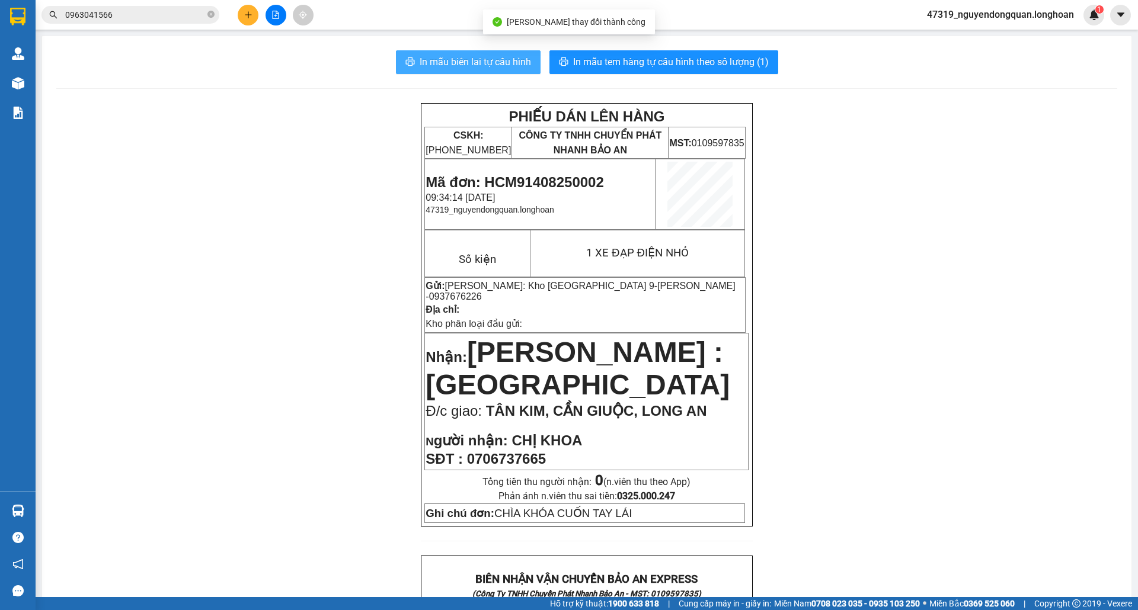
click at [494, 65] on span "In mẫu biên lai tự cấu hình" at bounding box center [475, 62] width 111 height 15
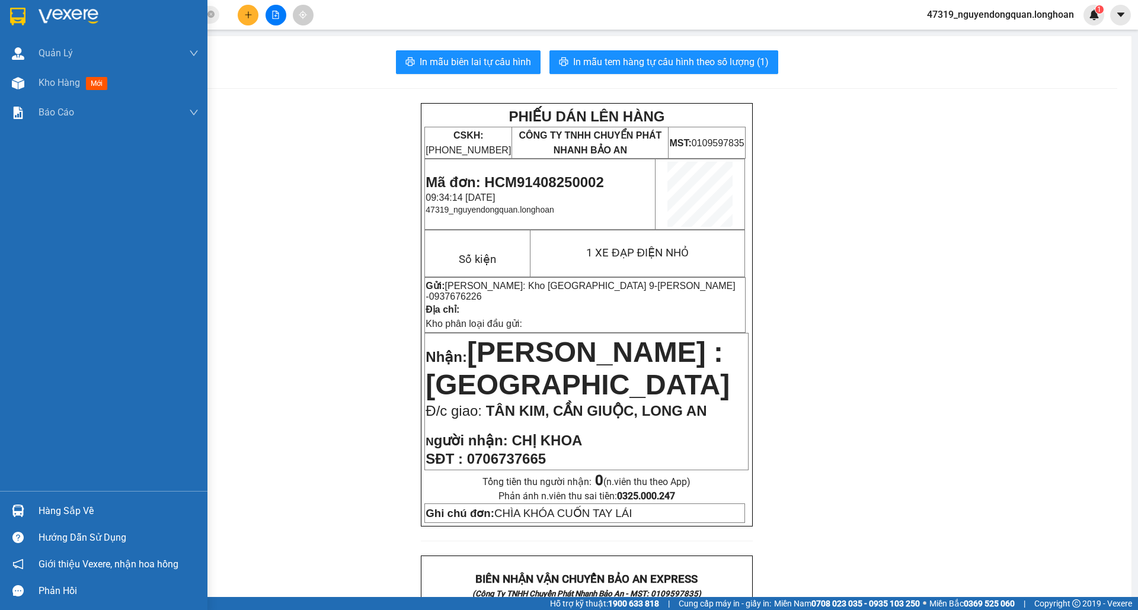
click at [0, 13] on div at bounding box center [103, 19] width 207 height 39
